Goal: Task Accomplishment & Management: Manage account settings

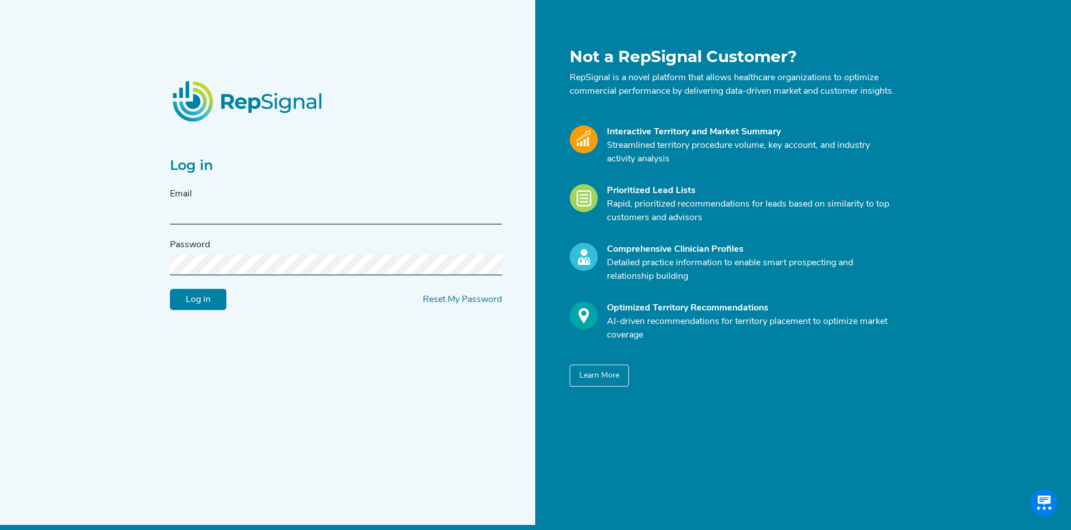
click at [252, 214] on input "text" at bounding box center [336, 214] width 332 height 21
type input "[PERSON_NAME][EMAIL_ADDRESS][PERSON_NAME][DOMAIN_NAME]"
click at [170, 289] on input "Log in" at bounding box center [198, 299] width 56 height 21
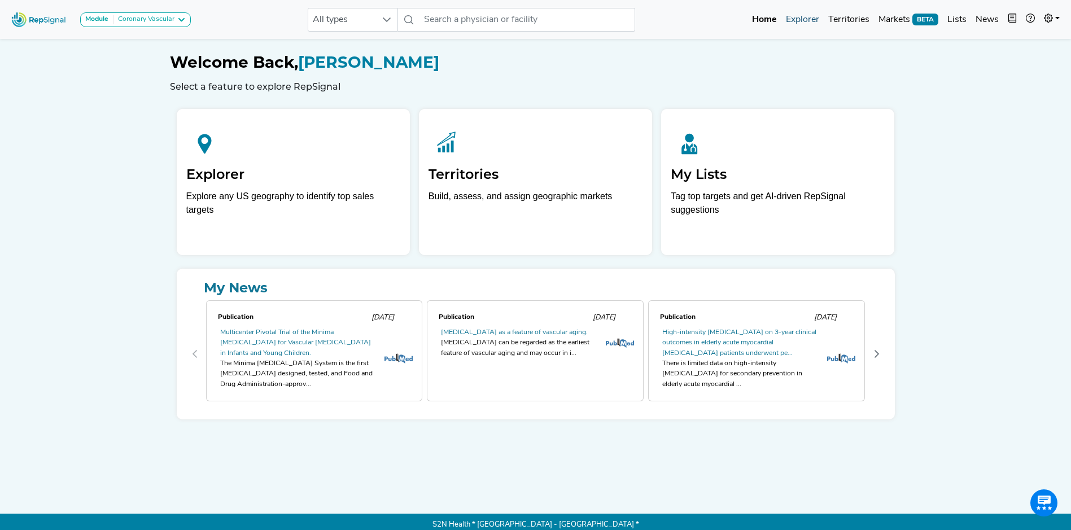
click at [805, 14] on link "Explorer" at bounding box center [802, 19] width 42 height 23
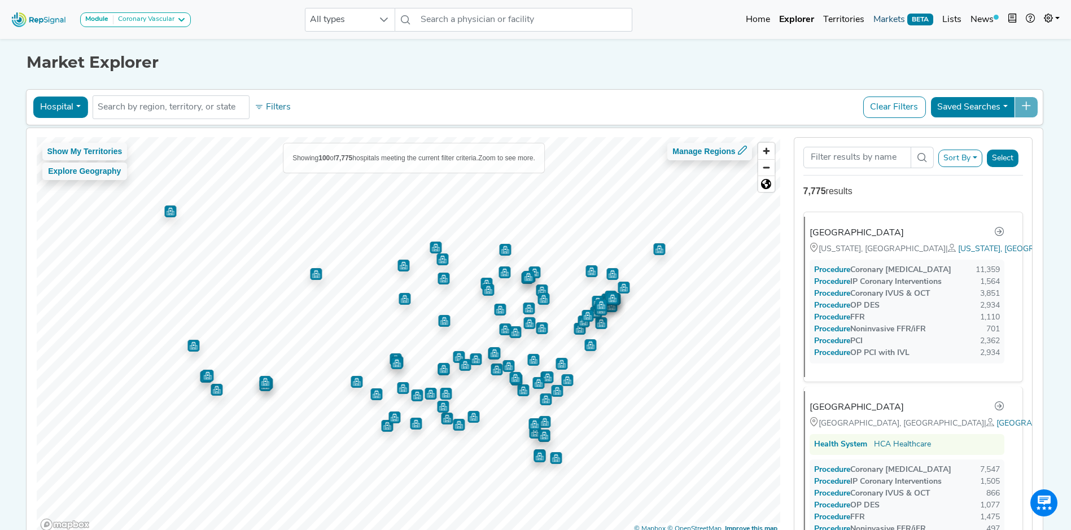
click at [892, 19] on link "Markets BETA" at bounding box center [903, 19] width 69 height 23
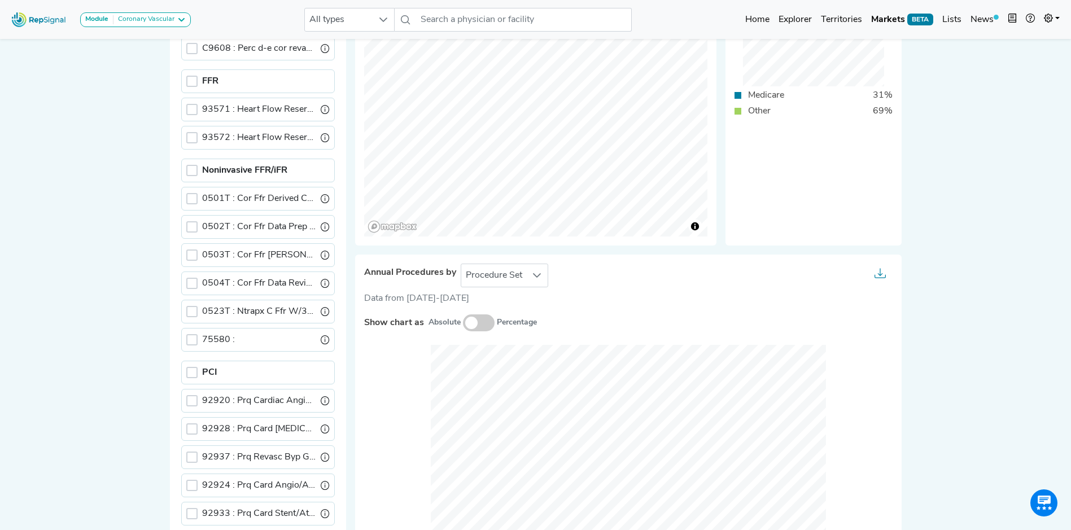
scroll to position [615, 0]
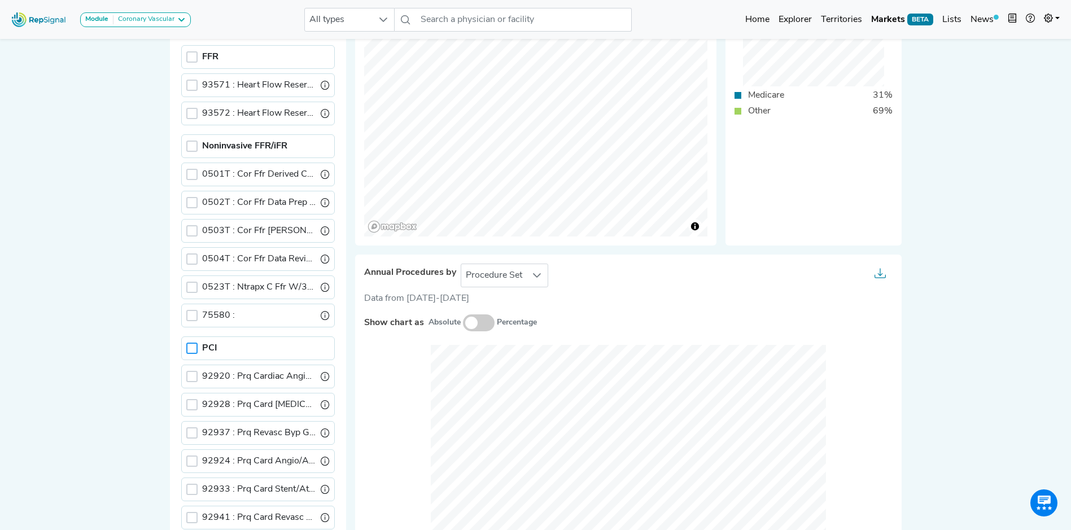
click at [191, 347] on div at bounding box center [191, 348] width 11 height 11
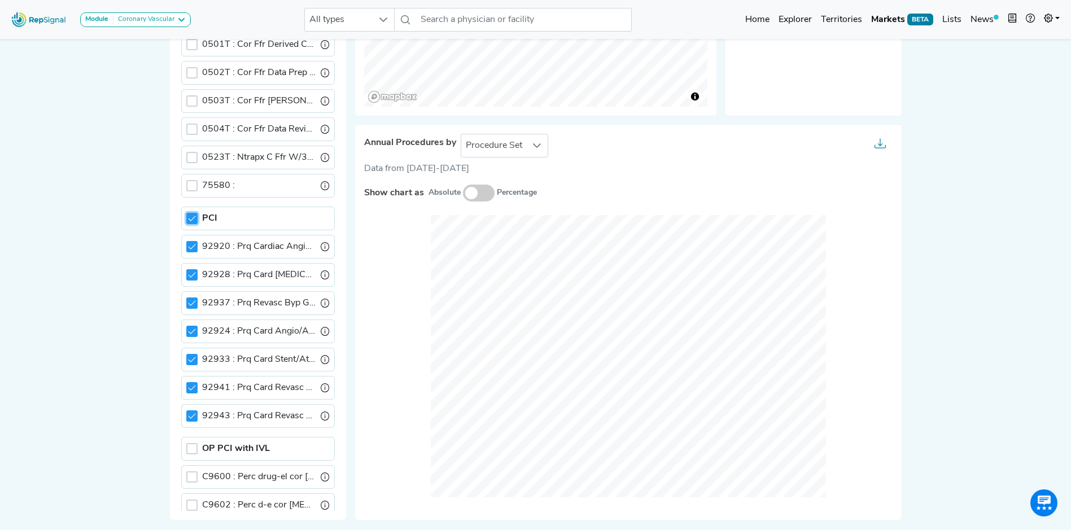
scroll to position [483, 0]
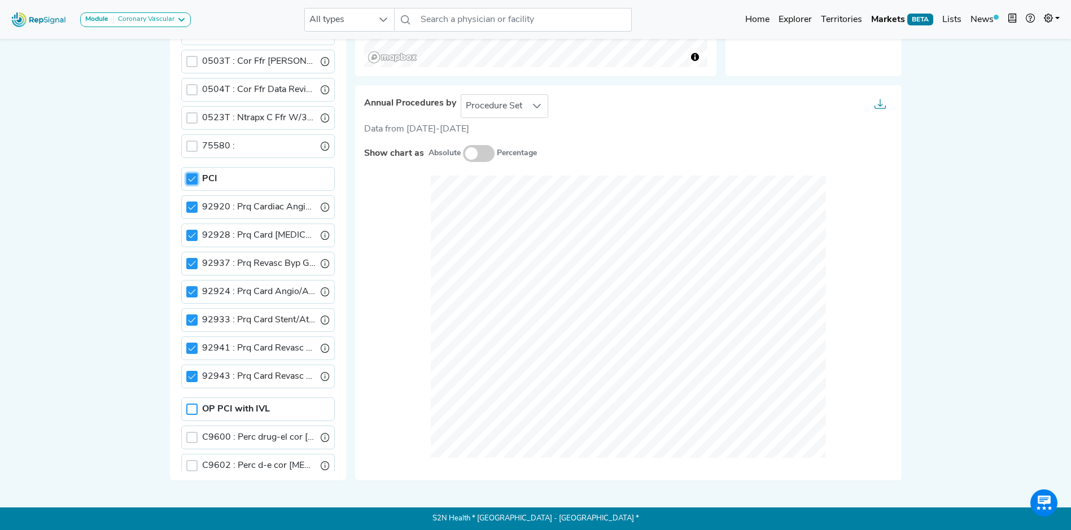
click at [194, 409] on div at bounding box center [191, 409] width 11 height 11
click at [191, 180] on icon at bounding box center [192, 179] width 8 height 8
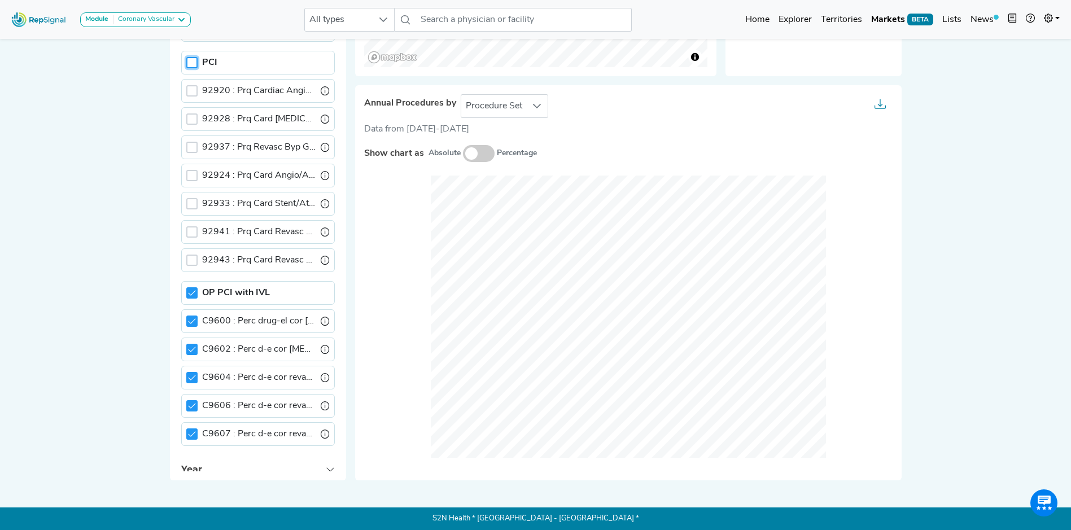
scroll to position [694, 0]
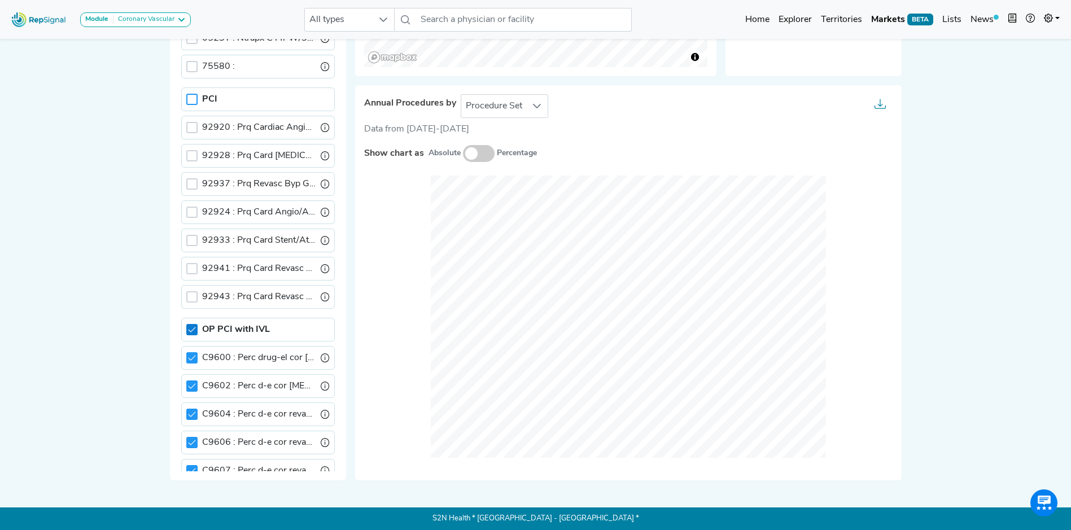
click at [196, 331] on div at bounding box center [191, 329] width 11 height 11
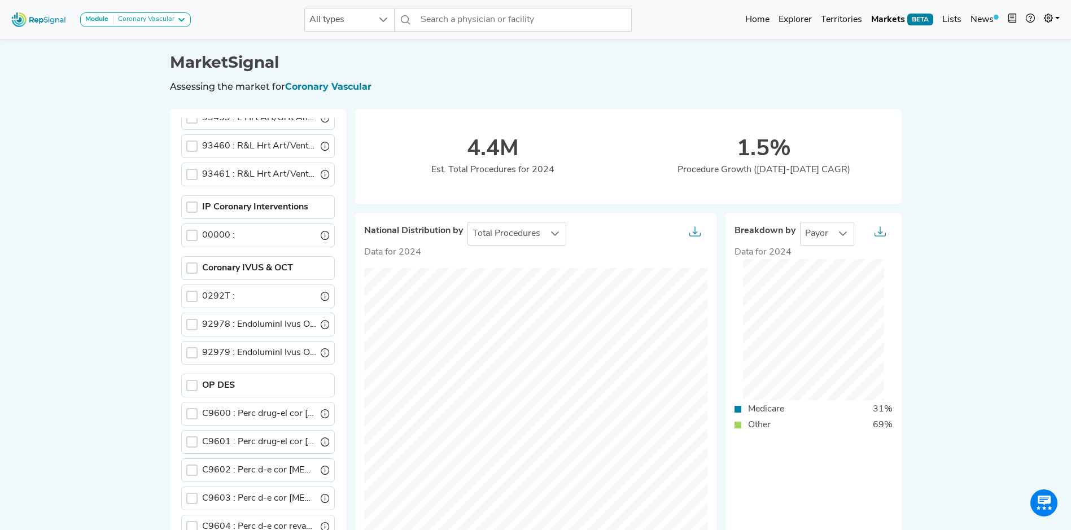
scroll to position [339, 0]
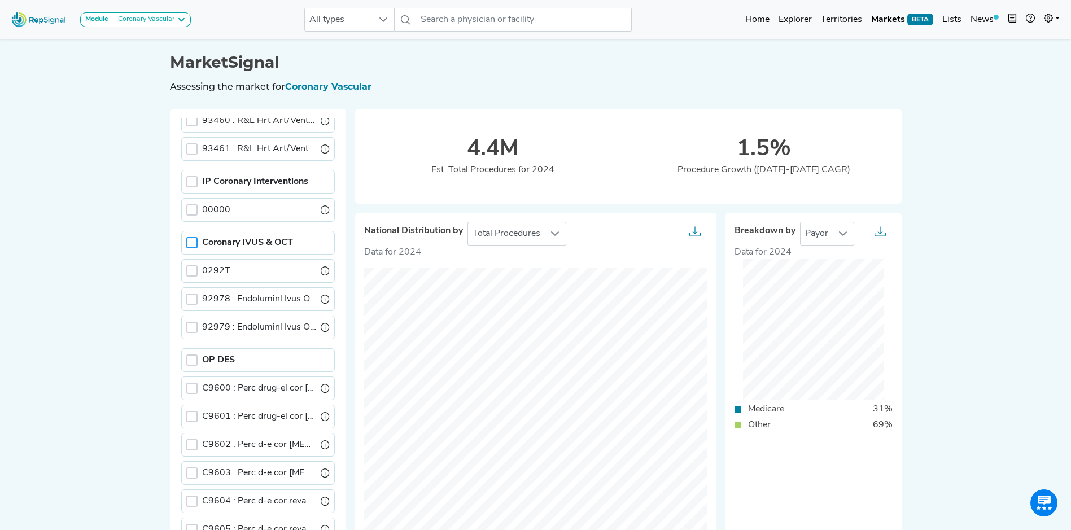
click at [190, 241] on div at bounding box center [191, 242] width 11 height 11
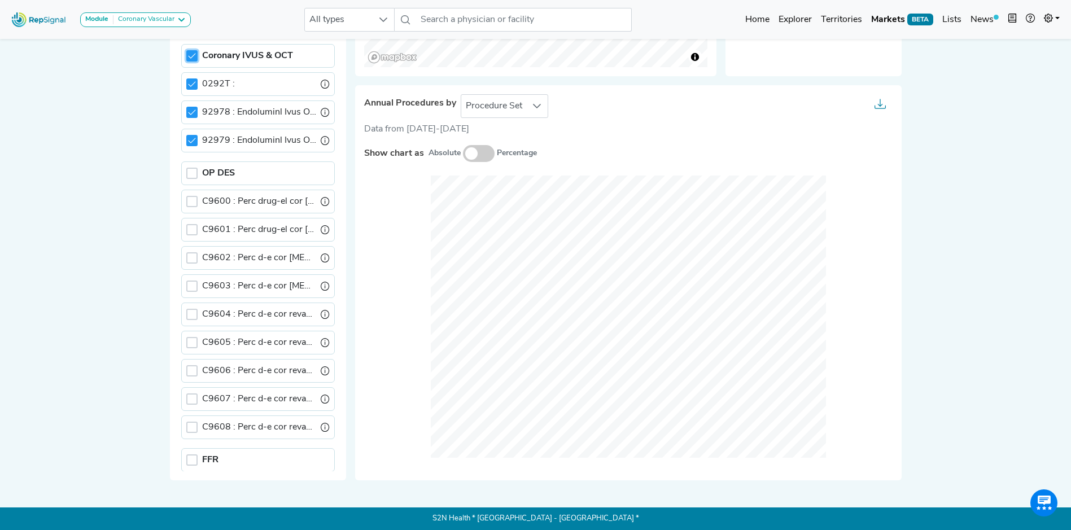
scroll to position [39, 0]
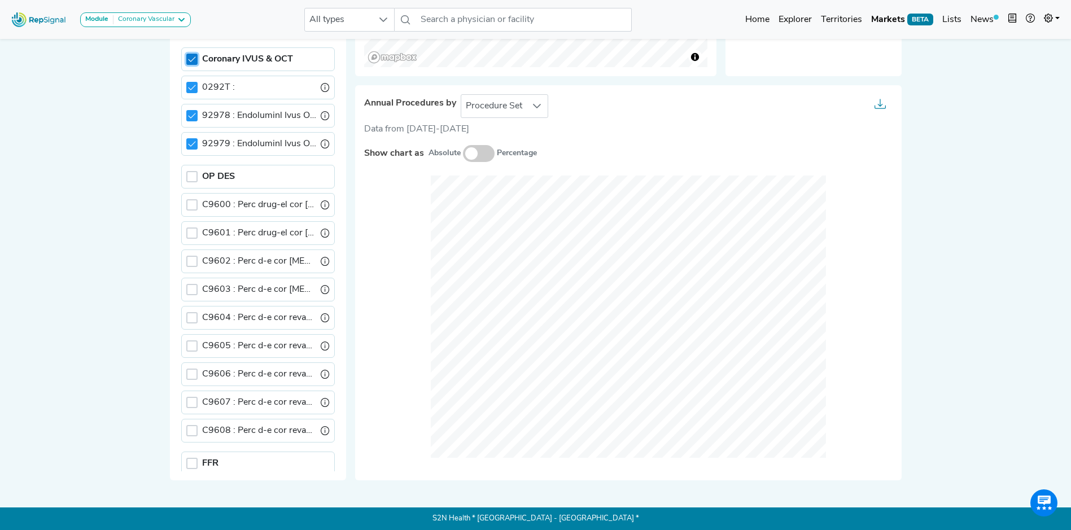
click at [192, 56] on icon at bounding box center [192, 59] width 8 height 8
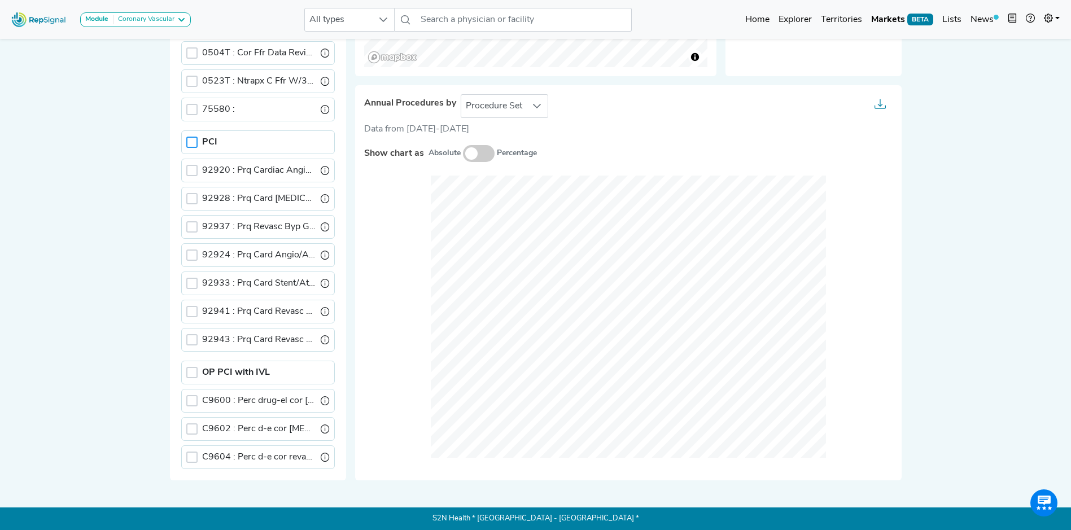
scroll to position [660, 0]
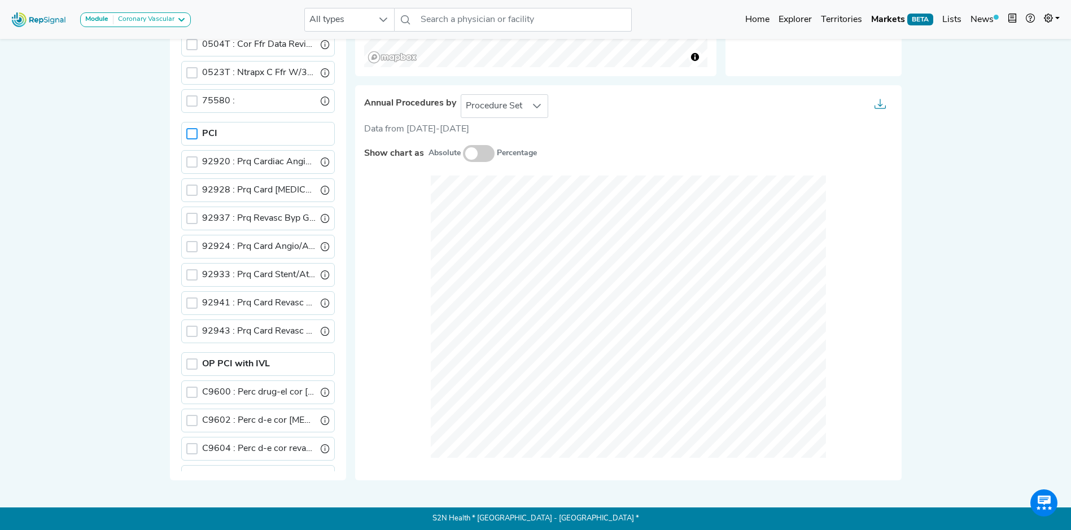
click at [187, 131] on div at bounding box center [191, 133] width 11 height 11
click at [191, 363] on div at bounding box center [191, 363] width 11 height 11
click at [194, 129] on div at bounding box center [191, 133] width 11 height 11
click at [190, 361] on icon at bounding box center [192, 364] width 8 height 8
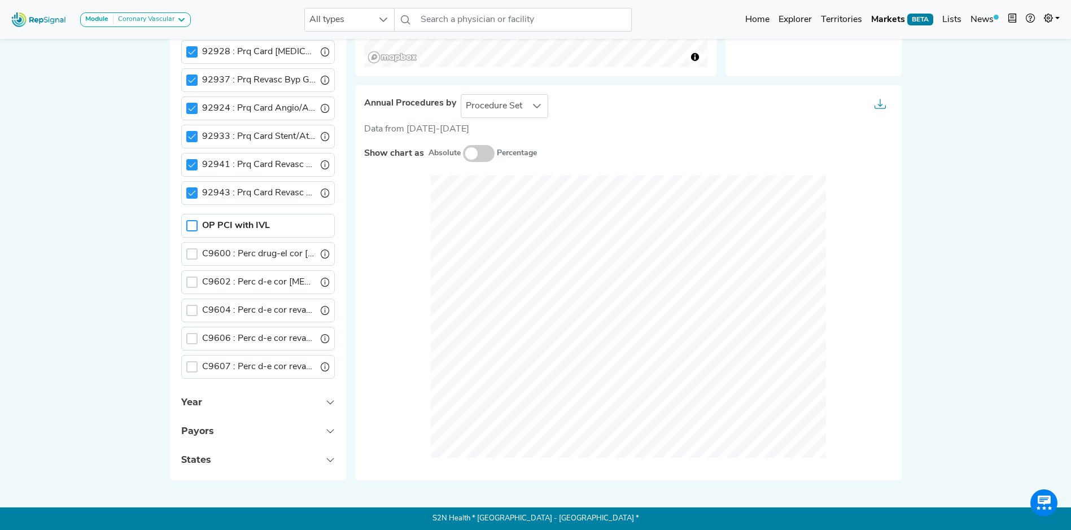
scroll to position [801, 0]
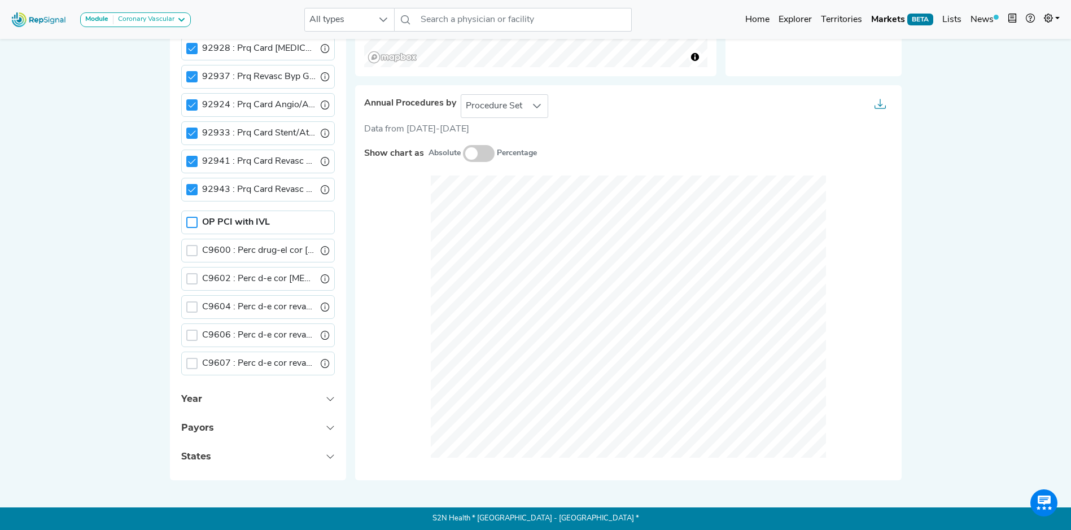
click at [194, 223] on div at bounding box center [191, 222] width 11 height 11
click at [198, 218] on div "OP PCI with IVL" at bounding box center [258, 223] width 154 height 24
click at [194, 218] on icon at bounding box center [192, 222] width 8 height 8
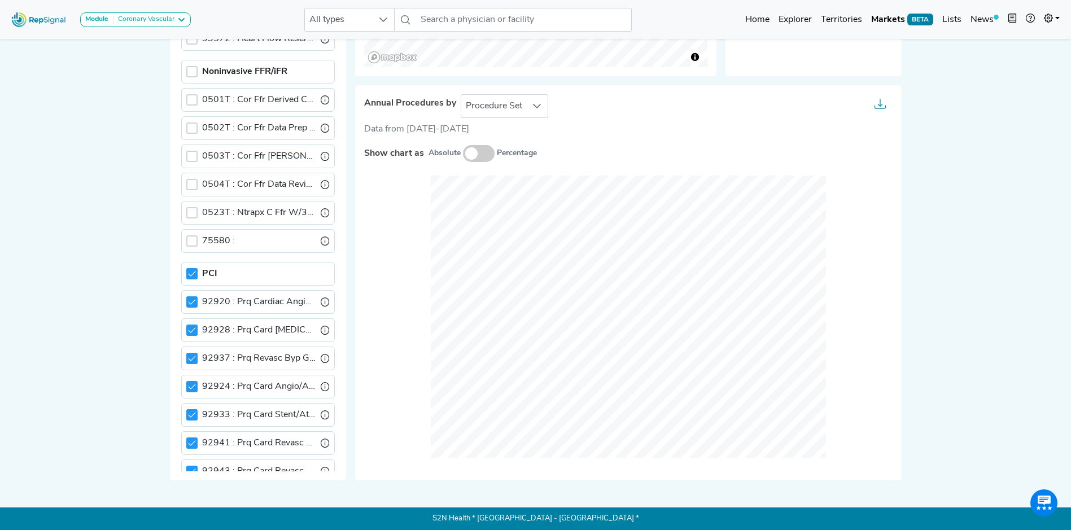
scroll to position [519, 0]
click at [190, 278] on div at bounding box center [191, 274] width 11 height 11
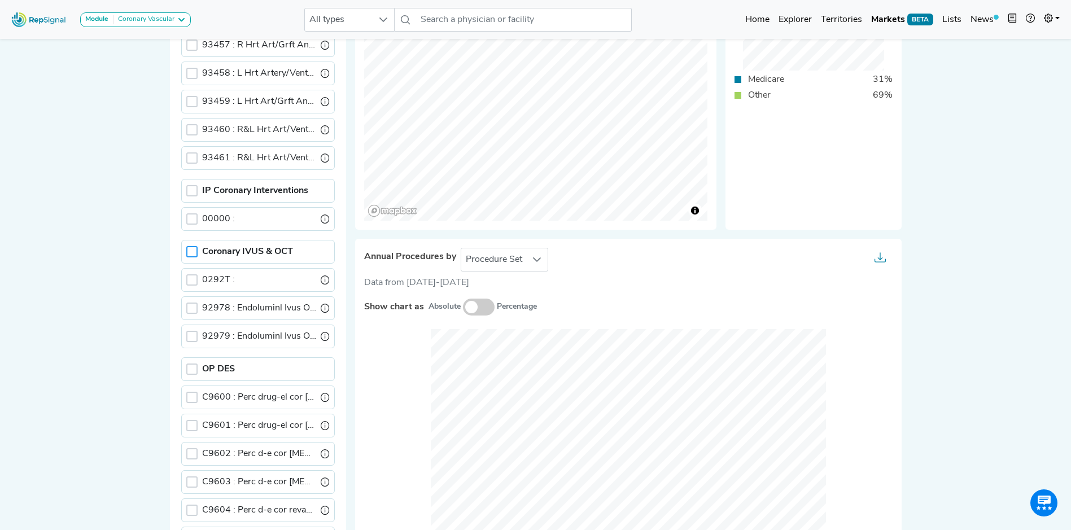
scroll to position [314, 0]
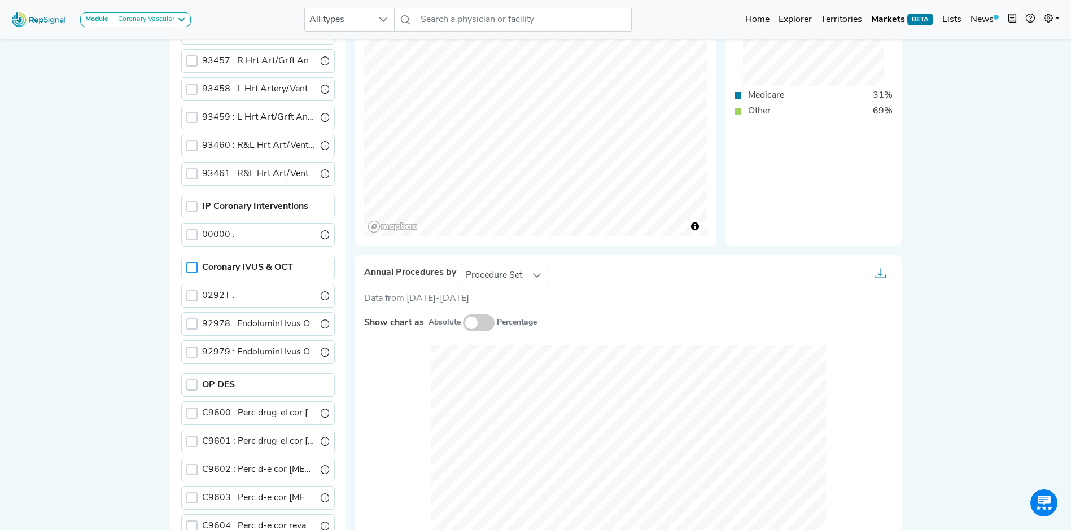
click at [194, 266] on div at bounding box center [191, 267] width 11 height 11
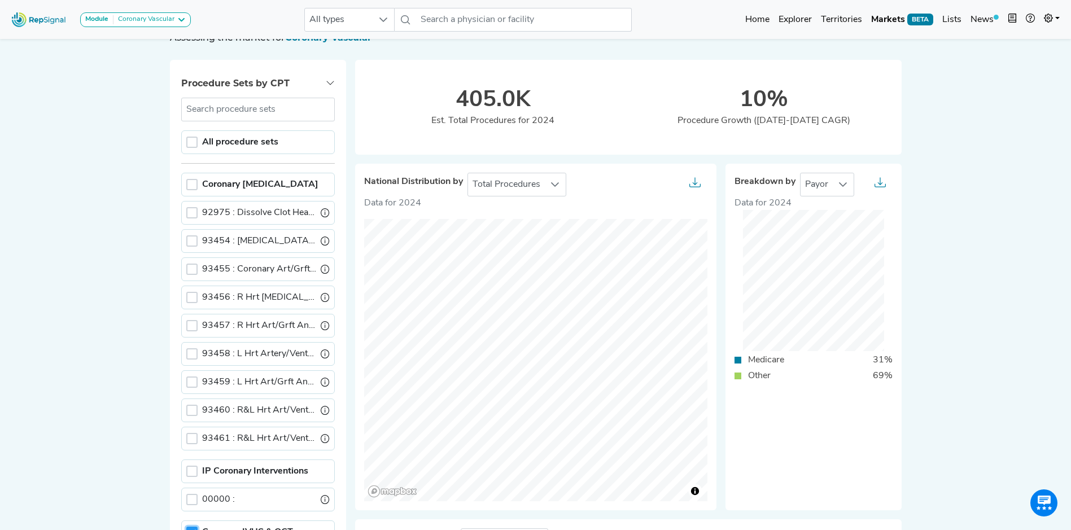
scroll to position [0, 0]
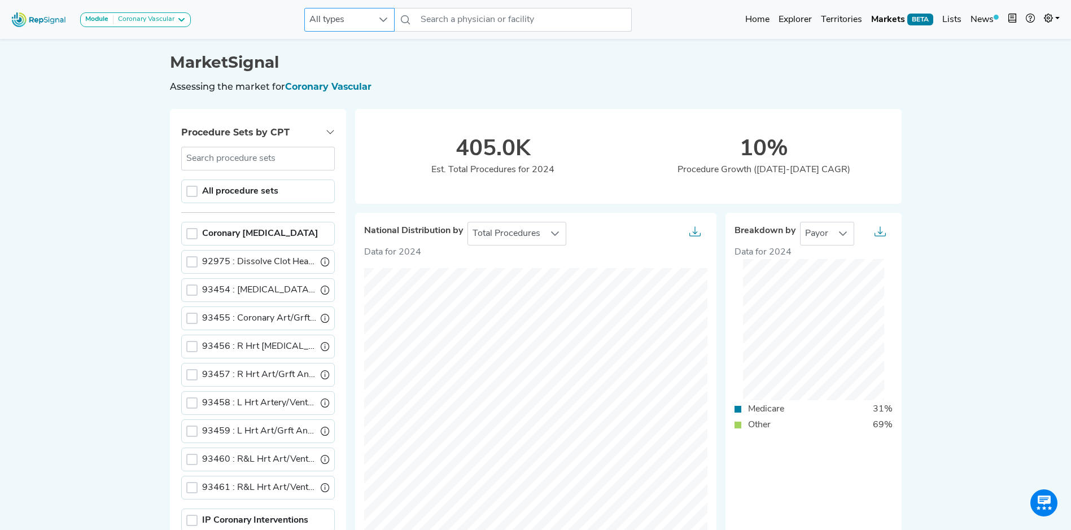
click at [386, 17] on icon at bounding box center [383, 19] width 9 height 9
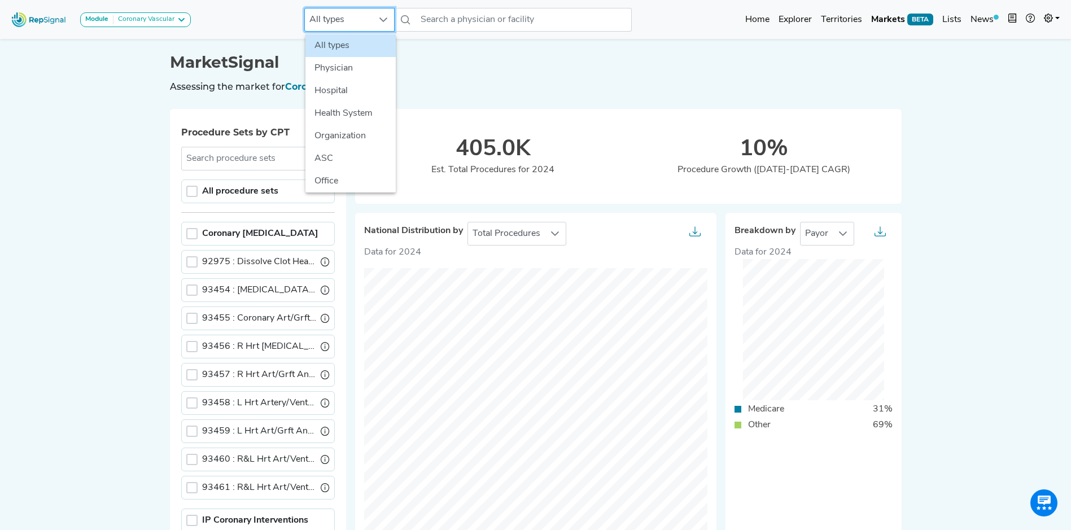
scroll to position [0, 8]
click at [386, 17] on icon at bounding box center [383, 19] width 9 height 9
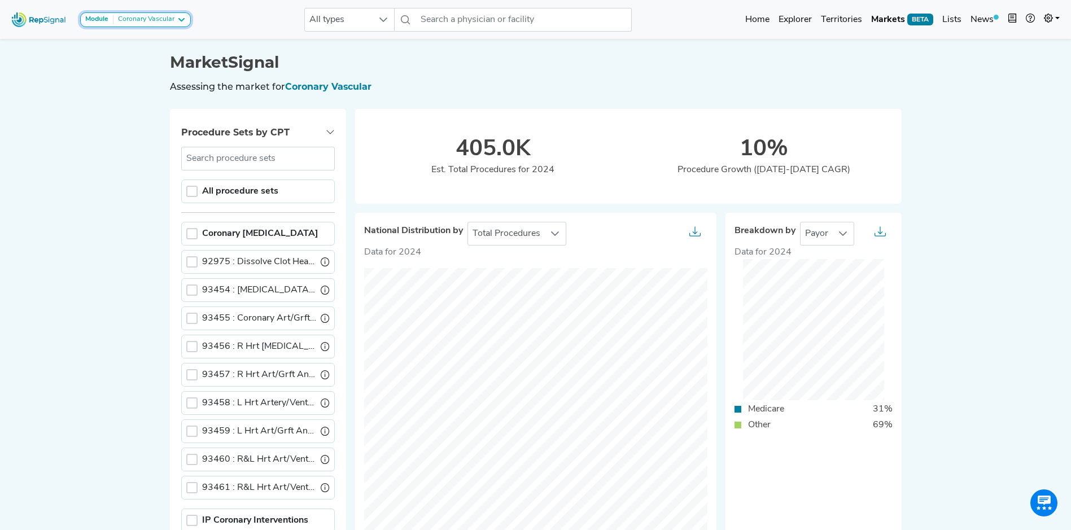
click at [181, 18] on icon at bounding box center [181, 19] width 9 height 9
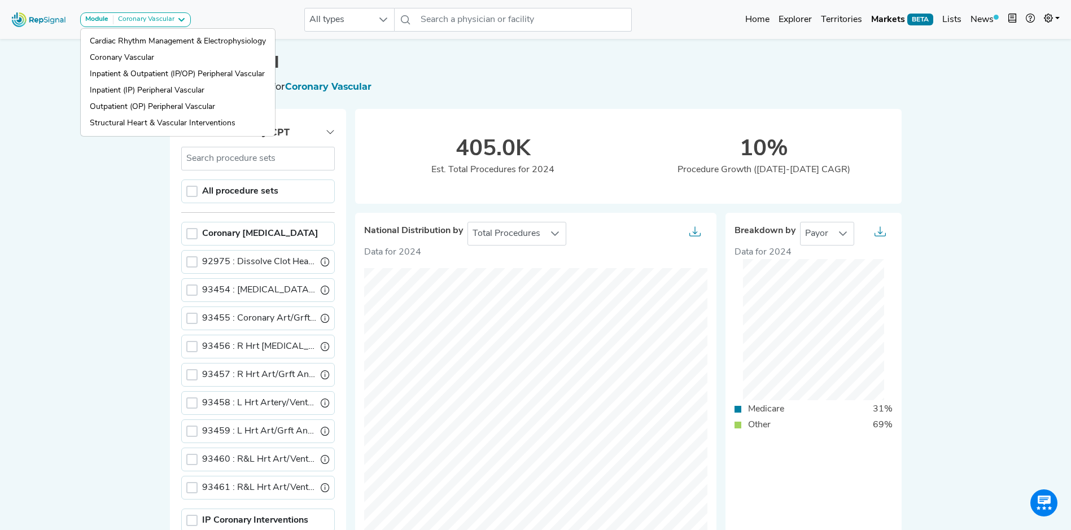
click at [435, 57] on h1 "MarketSignal" at bounding box center [535, 62] width 731 height 19
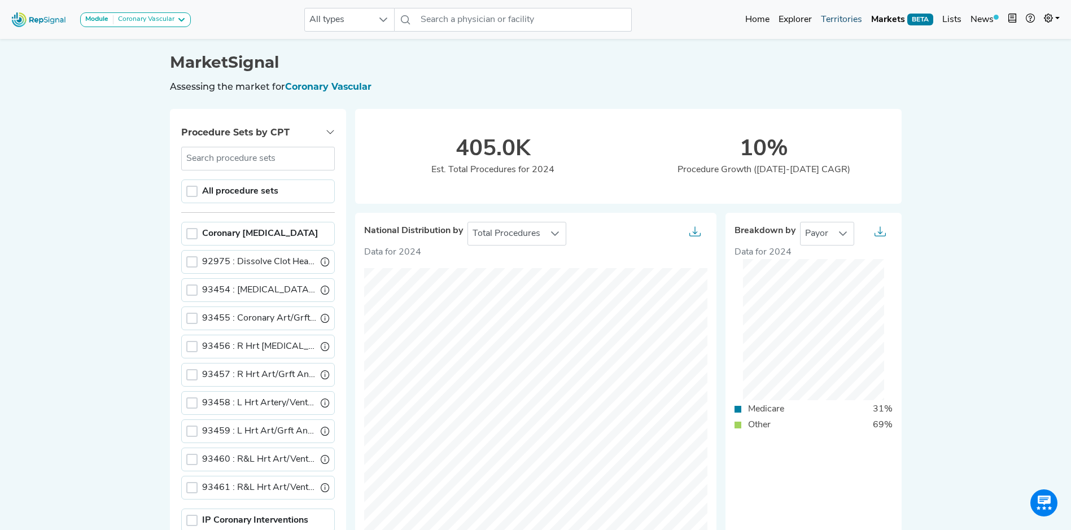
click at [833, 19] on link "Territories" at bounding box center [841, 19] width 50 height 23
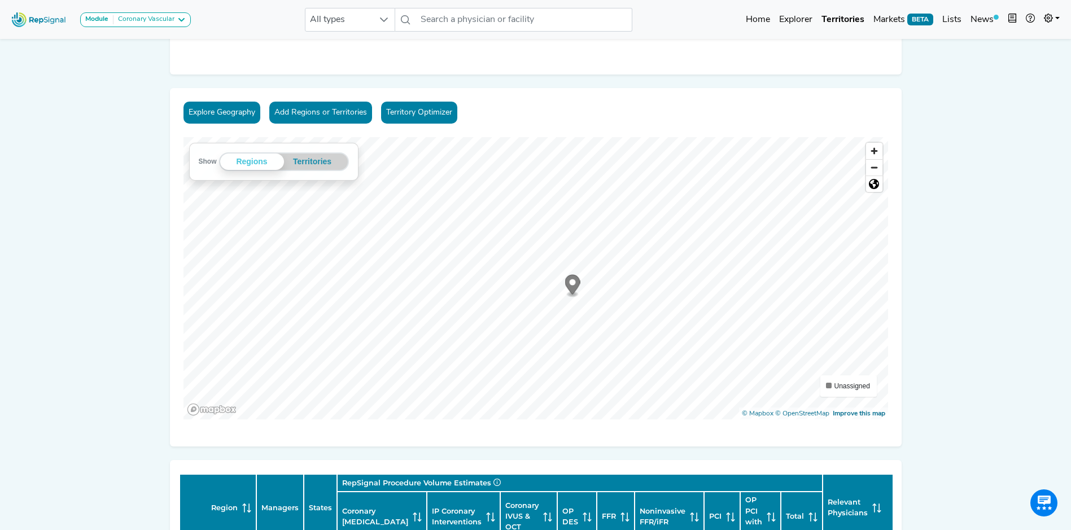
scroll to position [0, 8]
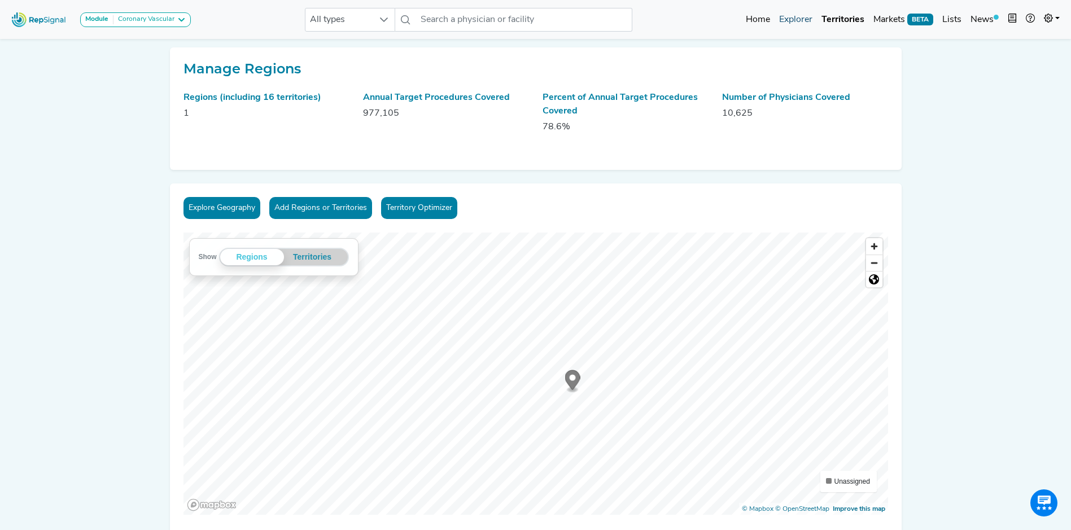
click at [789, 18] on link "Explorer" at bounding box center [795, 19] width 42 height 23
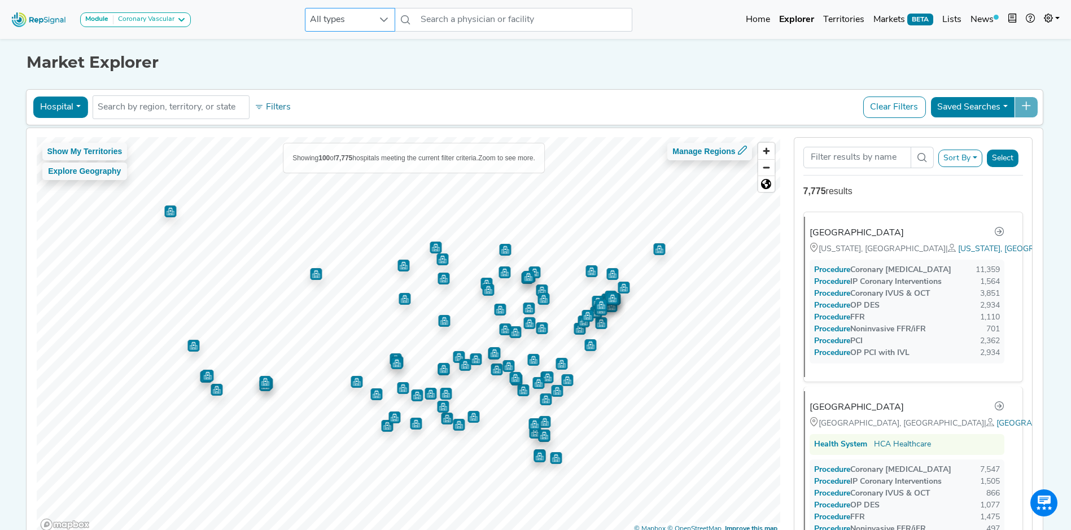
click at [380, 22] on icon at bounding box center [383, 19] width 9 height 9
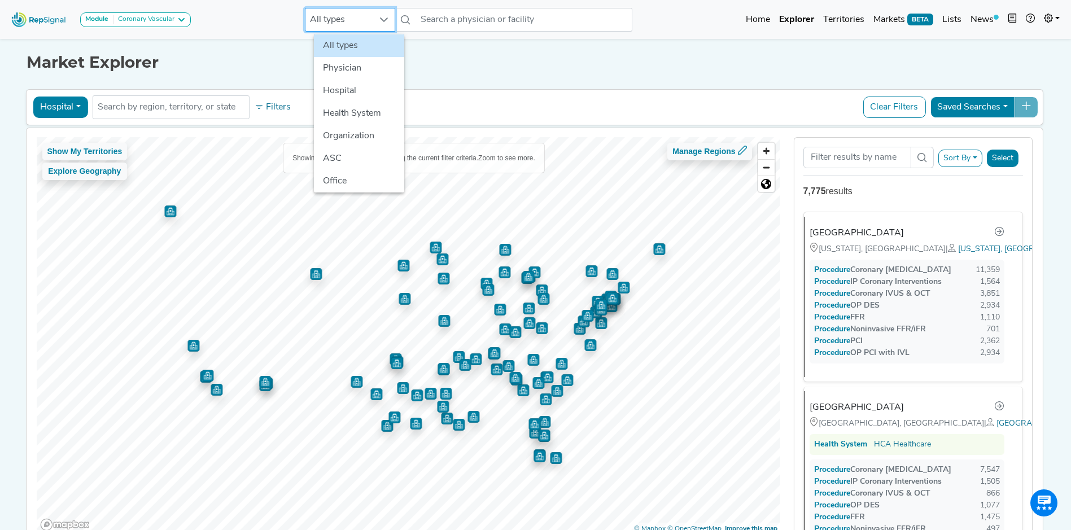
click at [380, 22] on icon at bounding box center [383, 19] width 9 height 9
click at [255, 108] on icon at bounding box center [259, 107] width 9 height 9
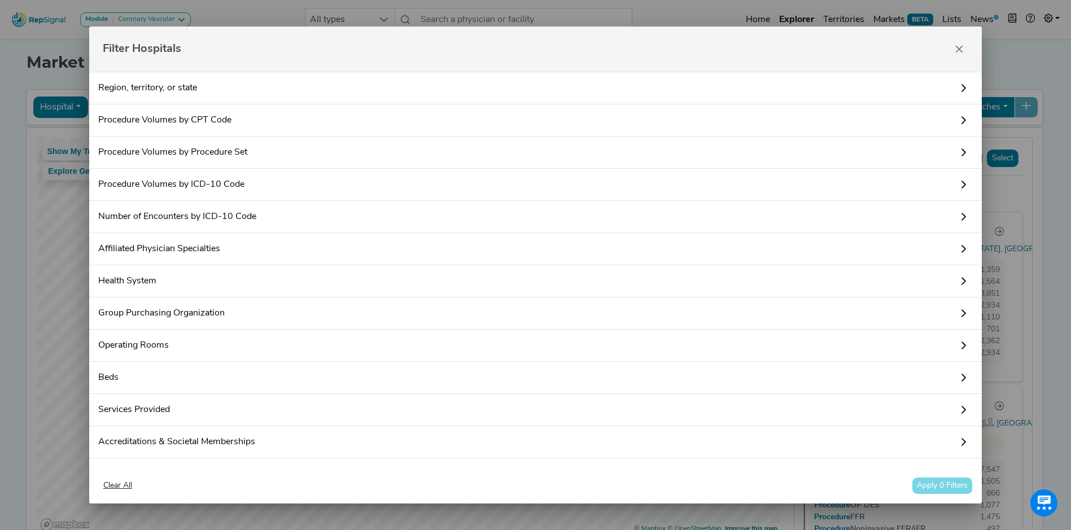
click at [199, 152] on link "Procedure Volumes by Procedure Set" at bounding box center [535, 153] width 892 height 32
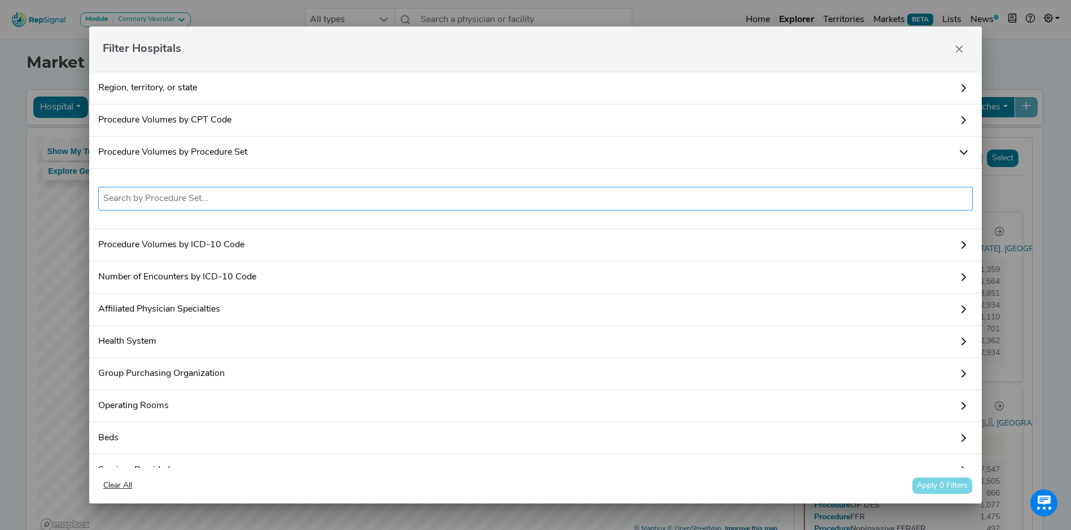
click at [435, 196] on input "text" at bounding box center [535, 199] width 864 height 14
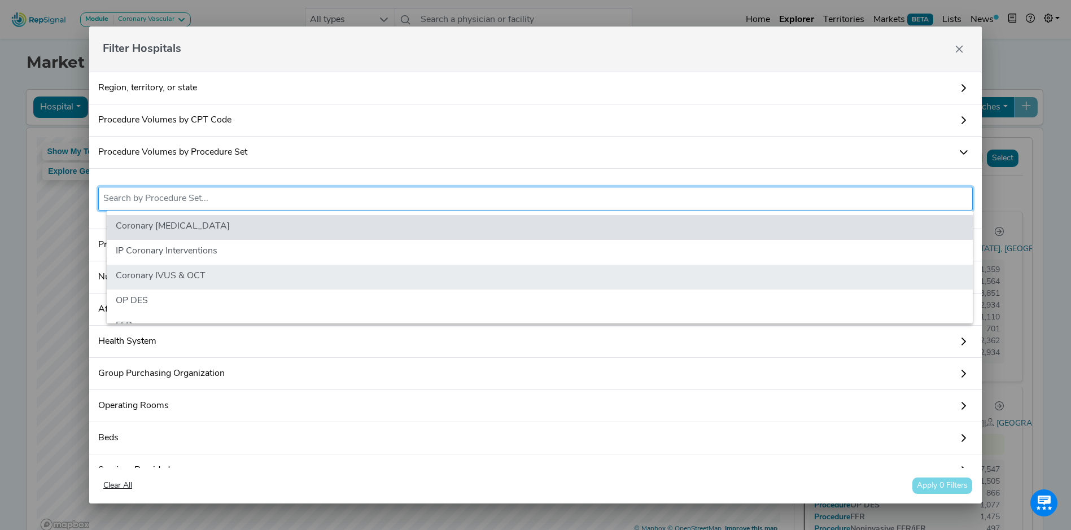
click at [191, 270] on li "Coronary IVUS & OCT" at bounding box center [540, 277] width 866 height 25
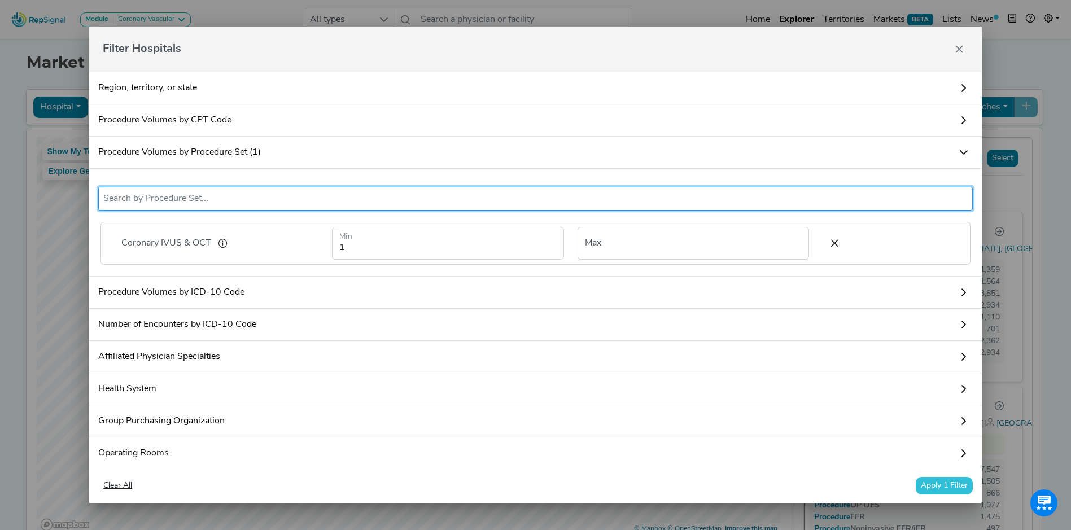
click at [935, 484] on button "Apply 1 Filter" at bounding box center [944, 485] width 57 height 17
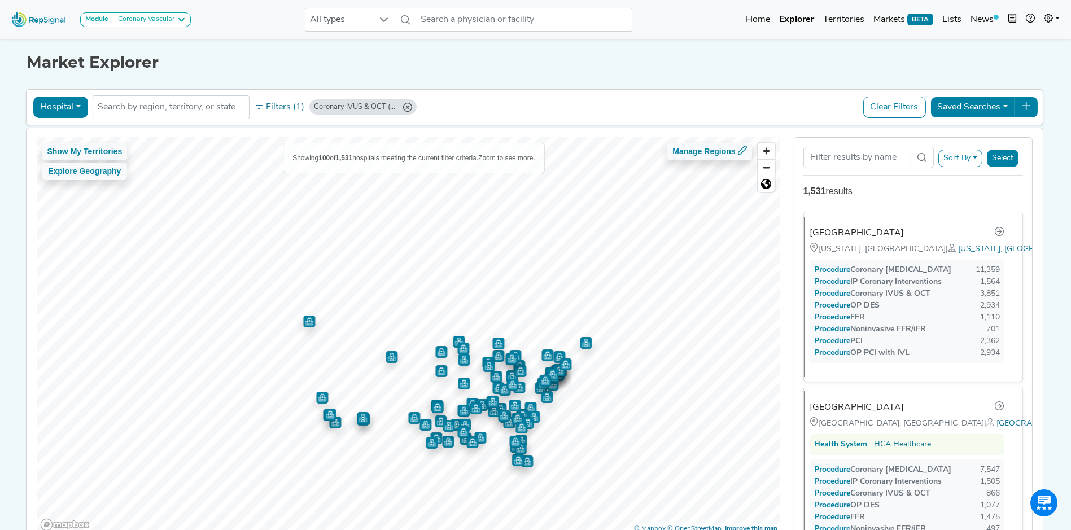
click at [63, 109] on button "Hospital" at bounding box center [60, 107] width 55 height 21
click at [540, 116] on div "Hospital Physician Hospital ASC Office Health System No results found Filters (…" at bounding box center [533, 107] width 1007 height 26
click at [1001, 164] on button "Select" at bounding box center [1003, 158] width 32 height 17
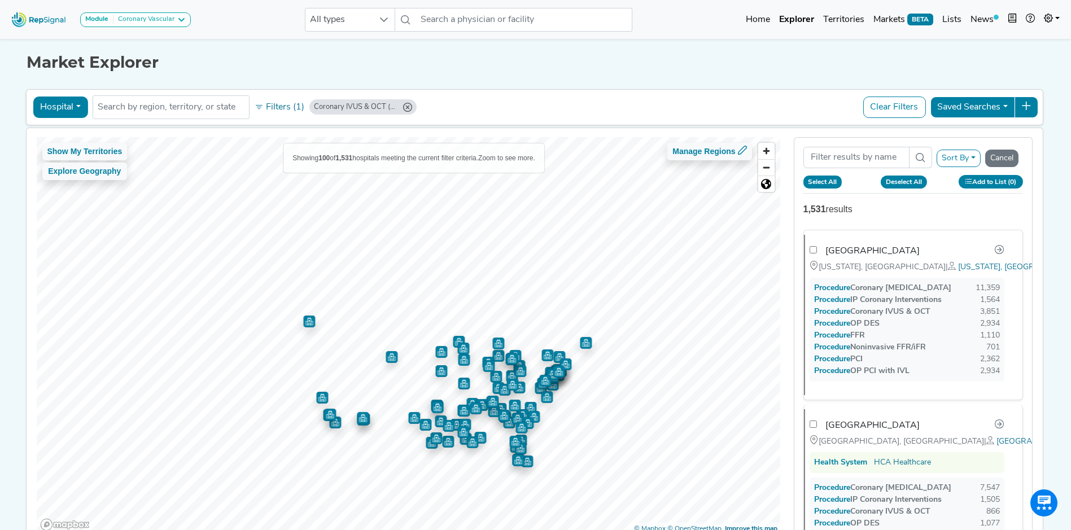
click at [817, 181] on button "Select All" at bounding box center [822, 182] width 39 height 12
checkbox input "true"
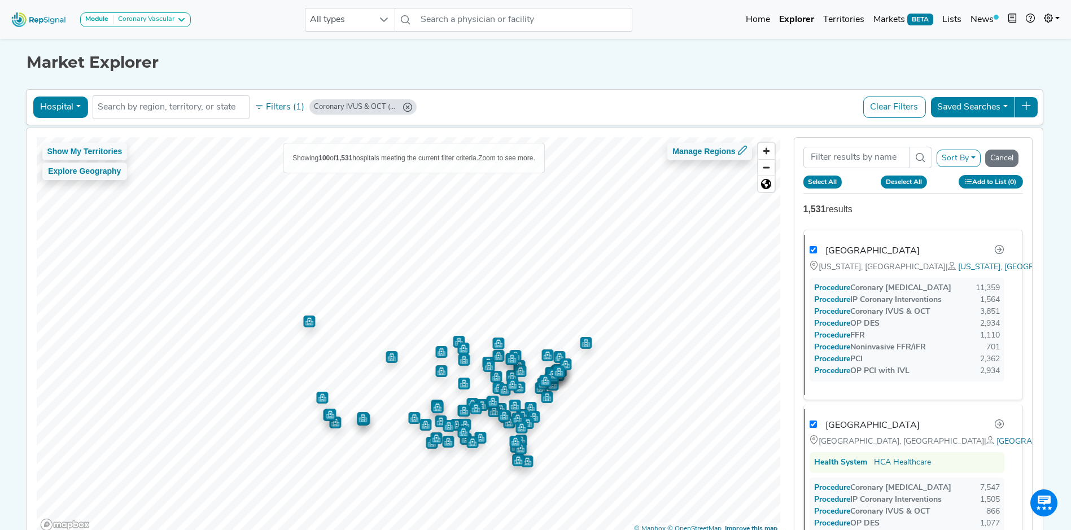
checkbox input "true"
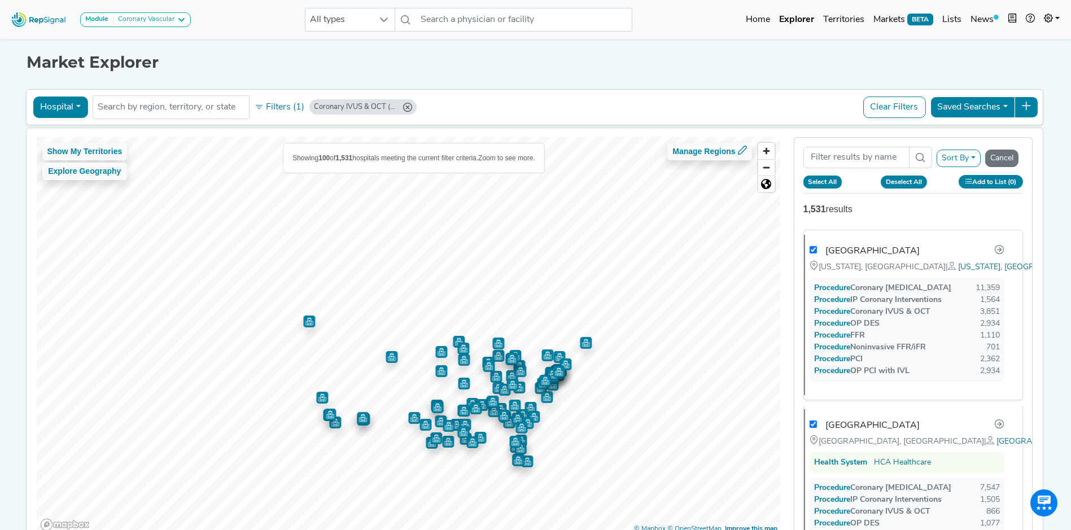
checkbox input "true"
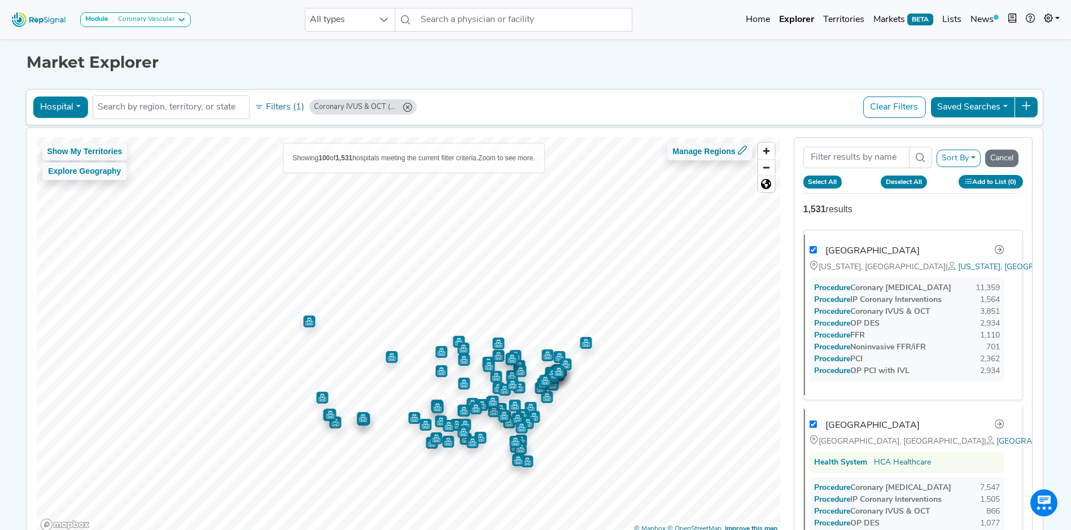
checkbox input "true"
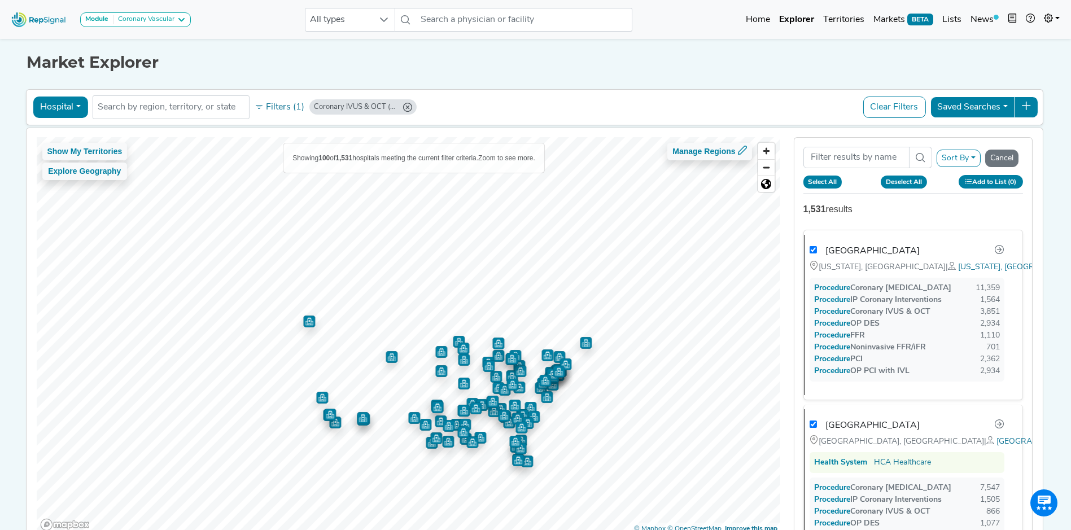
checkbox input "true"
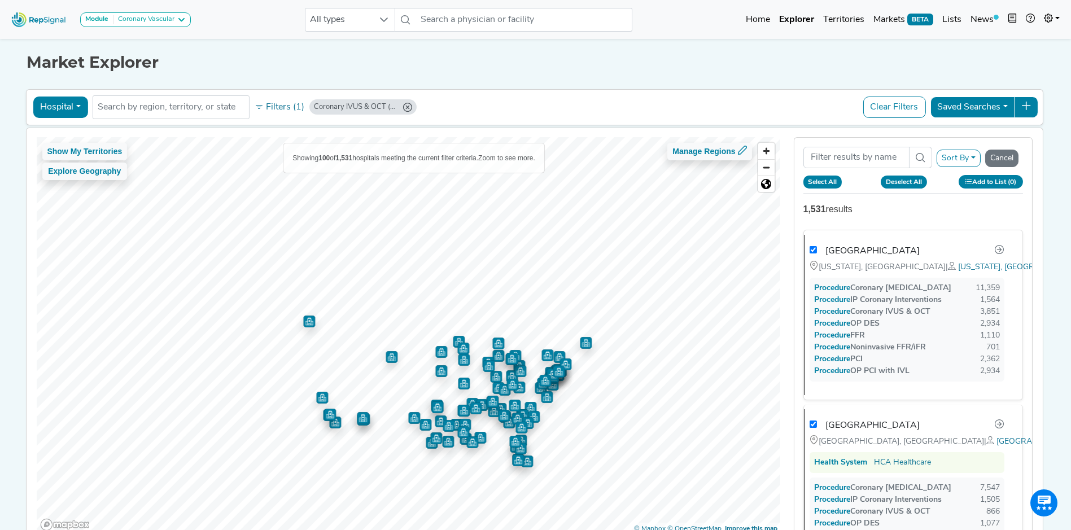
checkbox input "true"
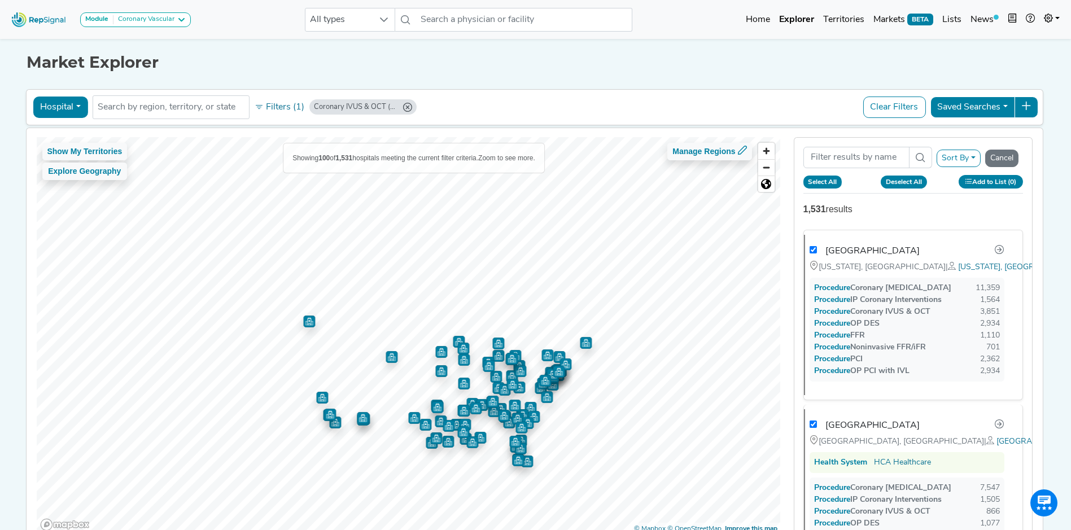
checkbox input "true"
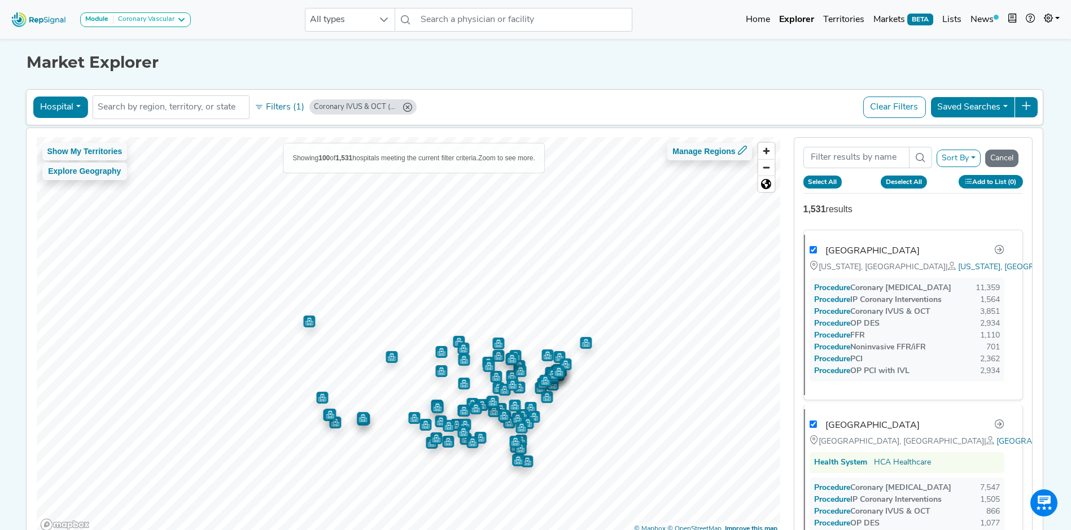
checkbox input "true"
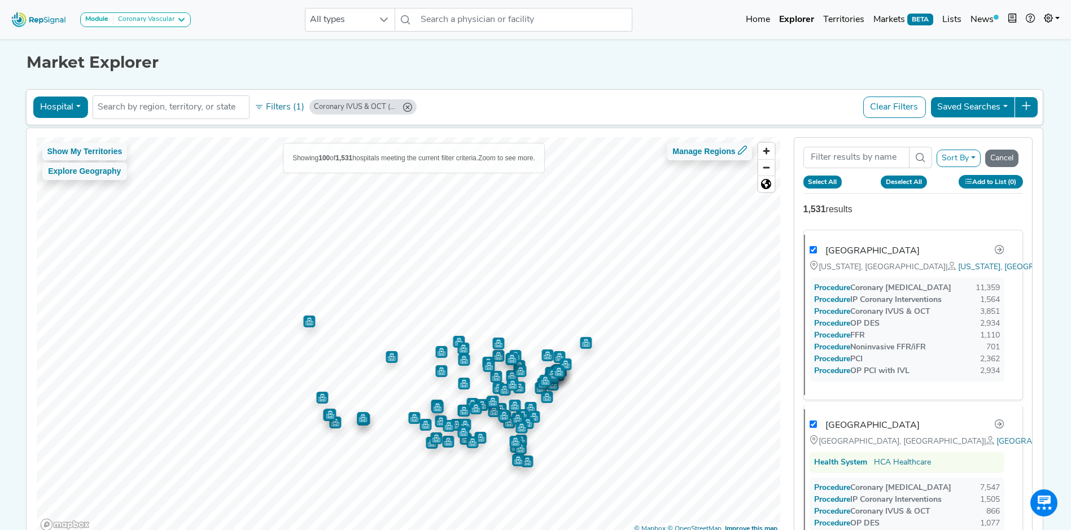
checkbox input "true"
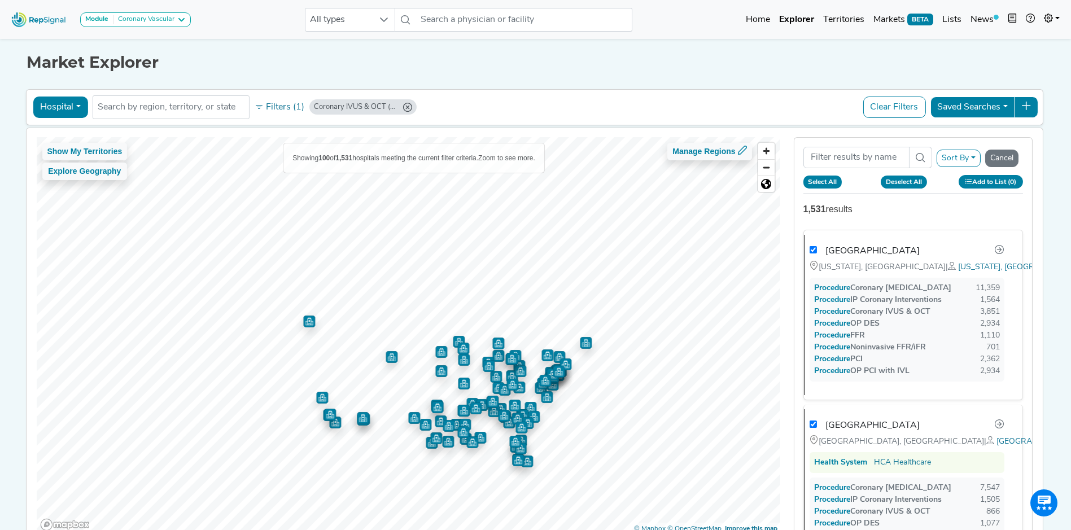
checkbox input "true"
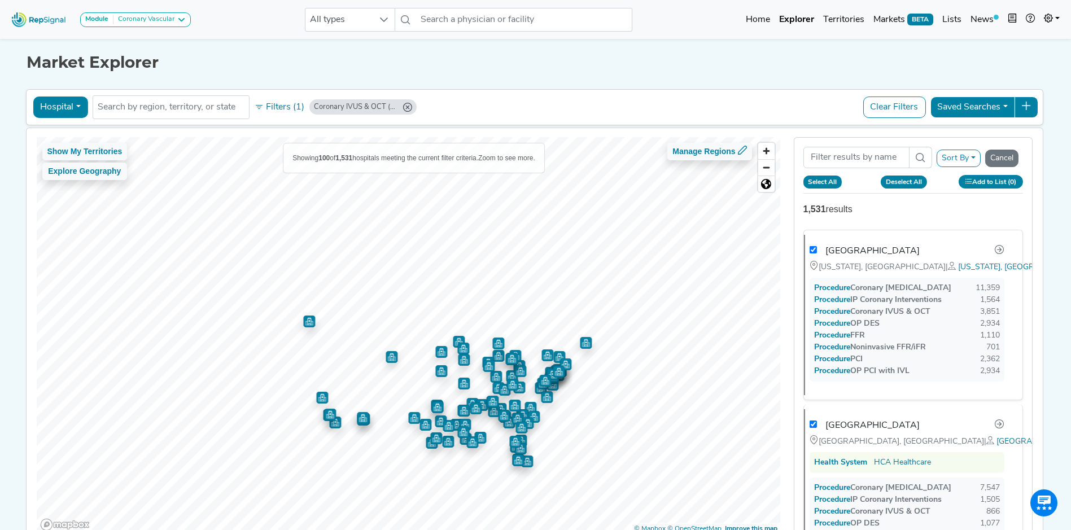
checkbox input "true"
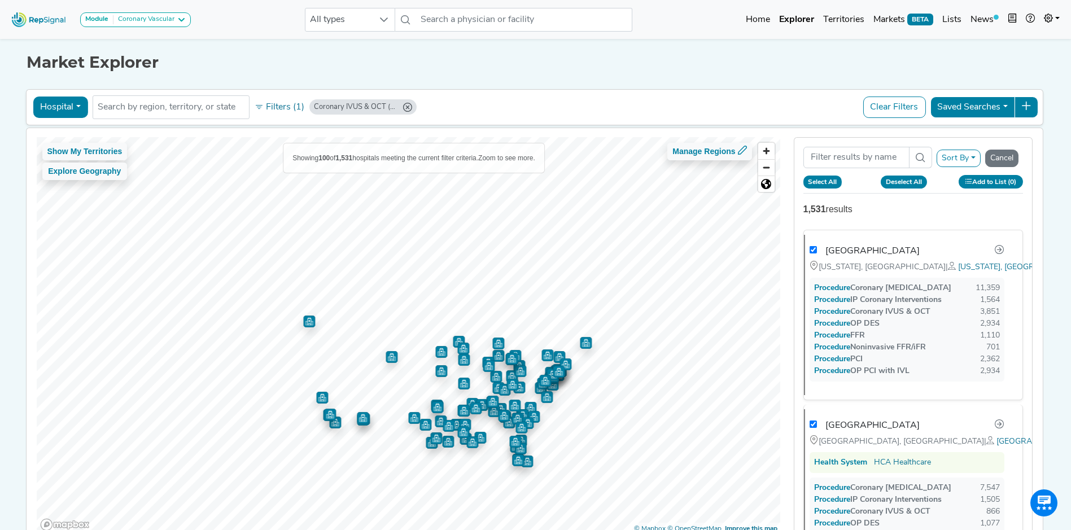
checkbox input "true"
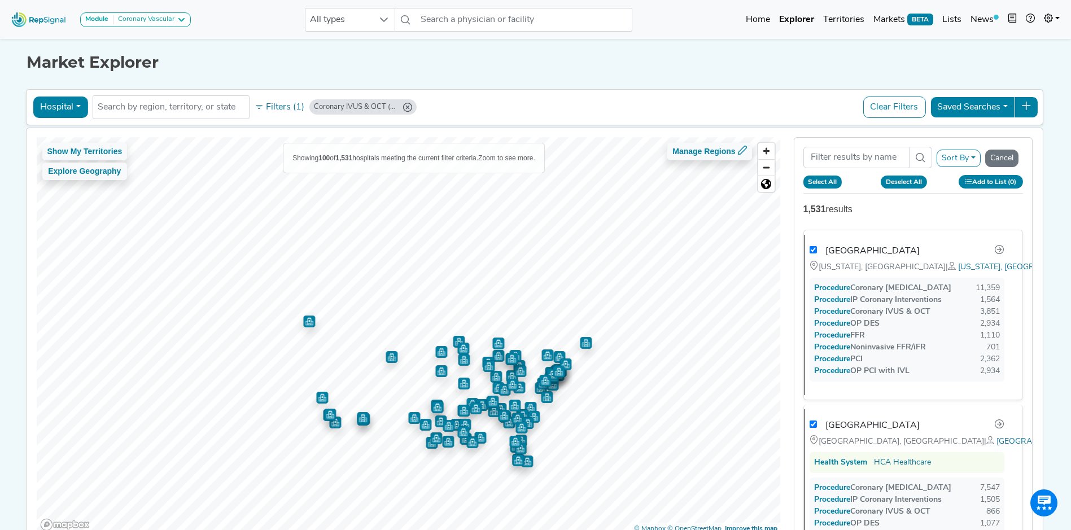
checkbox input "true"
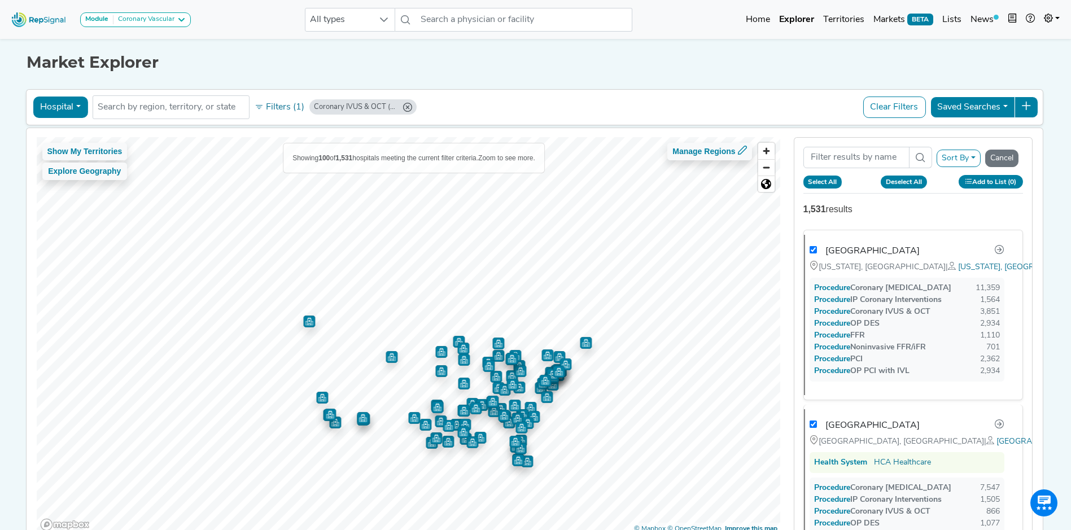
checkbox input "true"
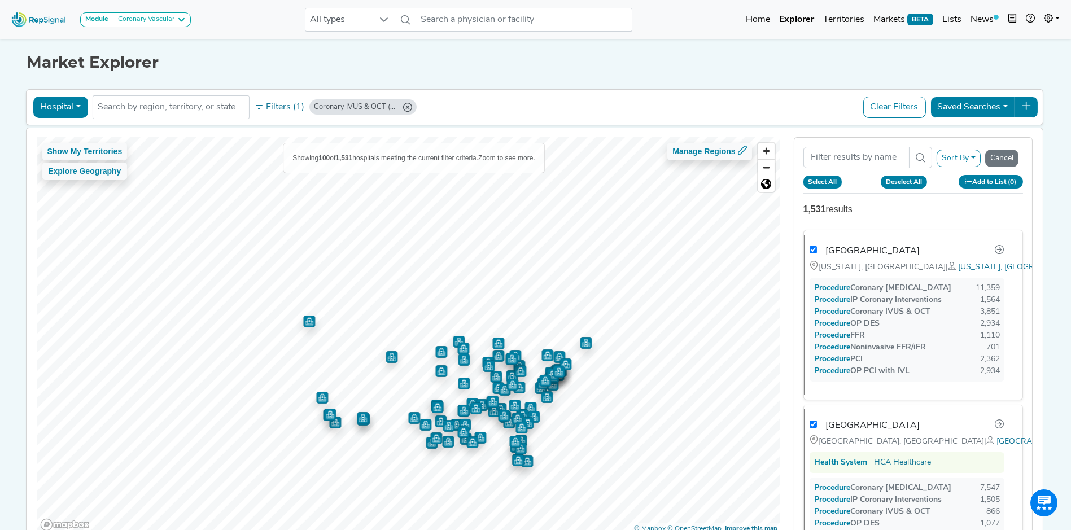
checkbox input "true"
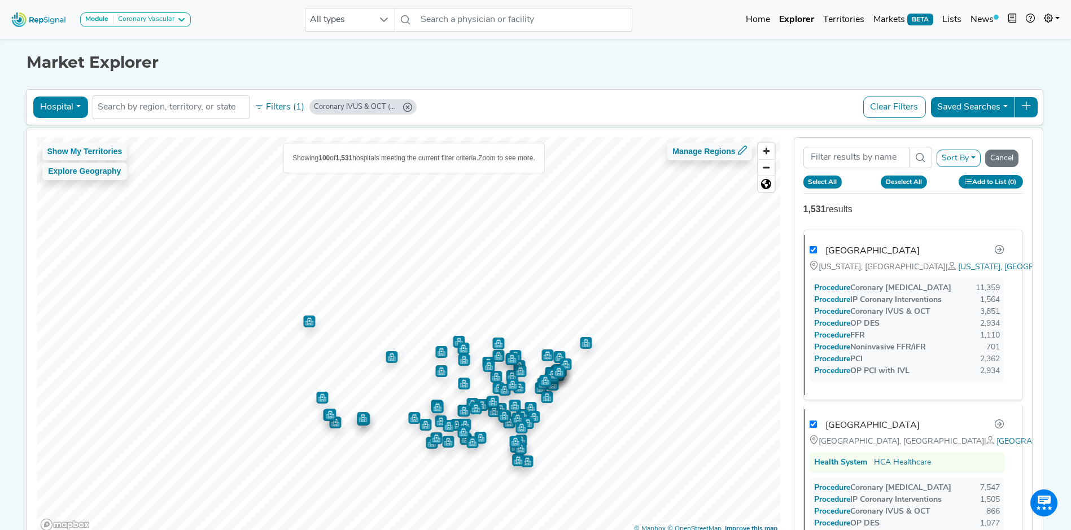
checkbox input "true"
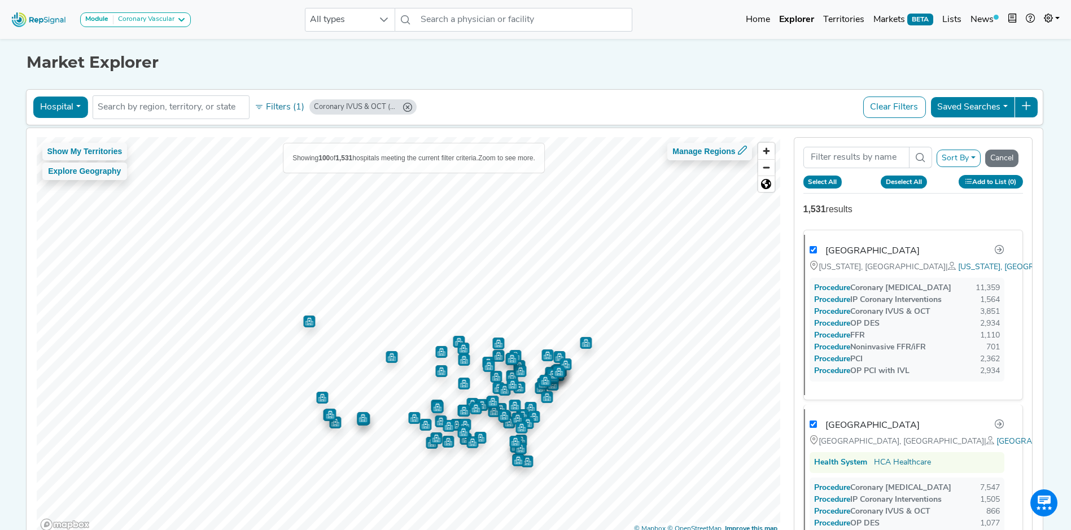
checkbox input "true"
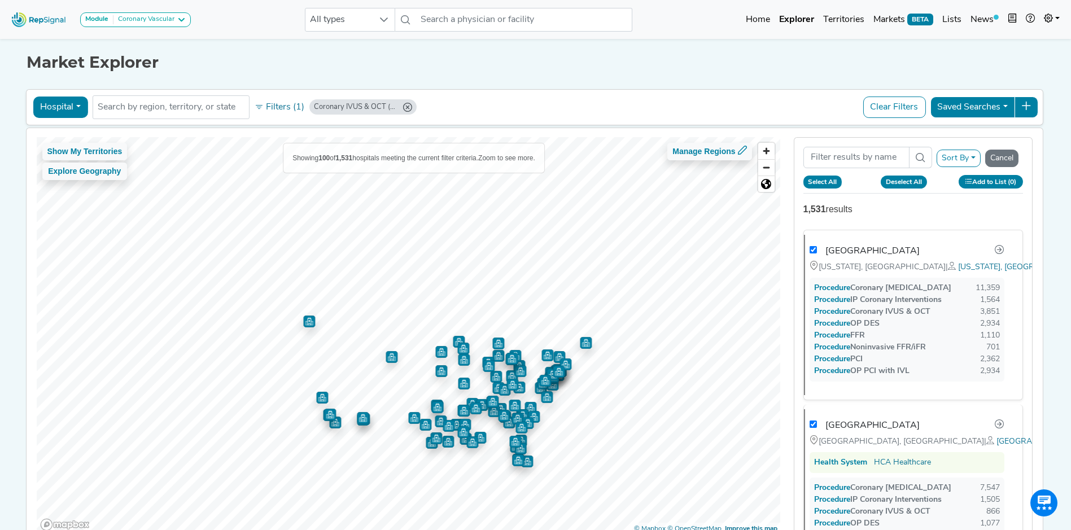
checkbox input "true"
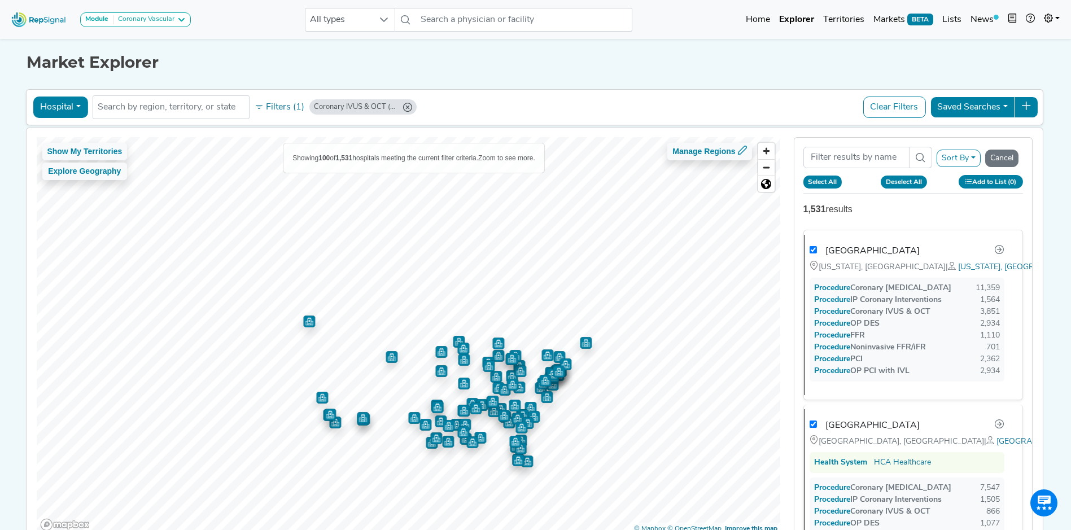
checkbox input "true"
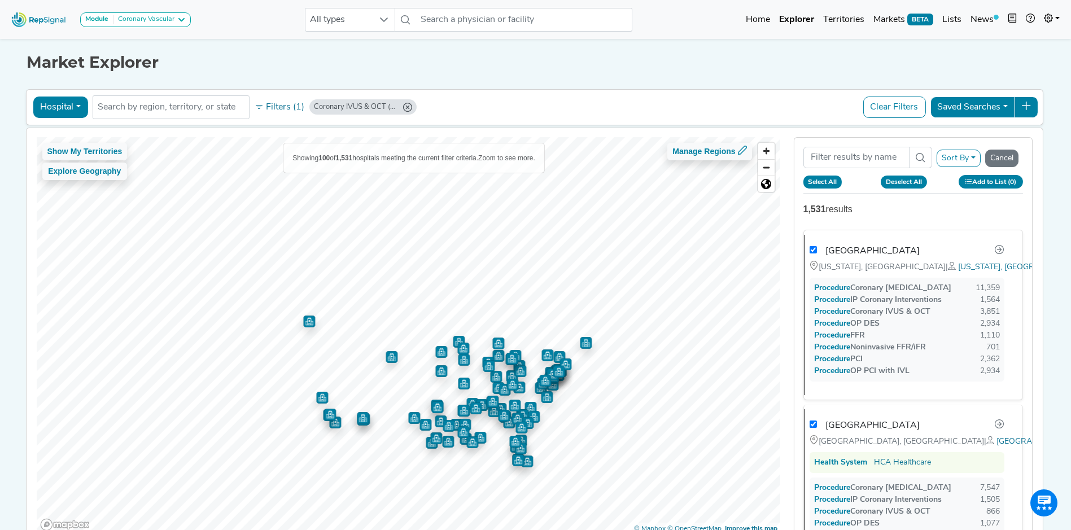
checkbox input "true"
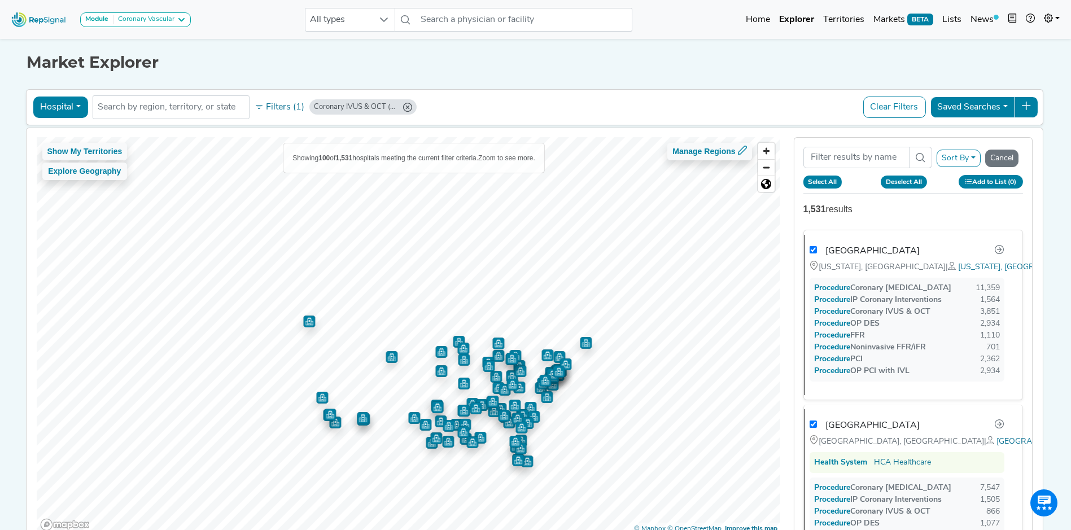
checkbox input "true"
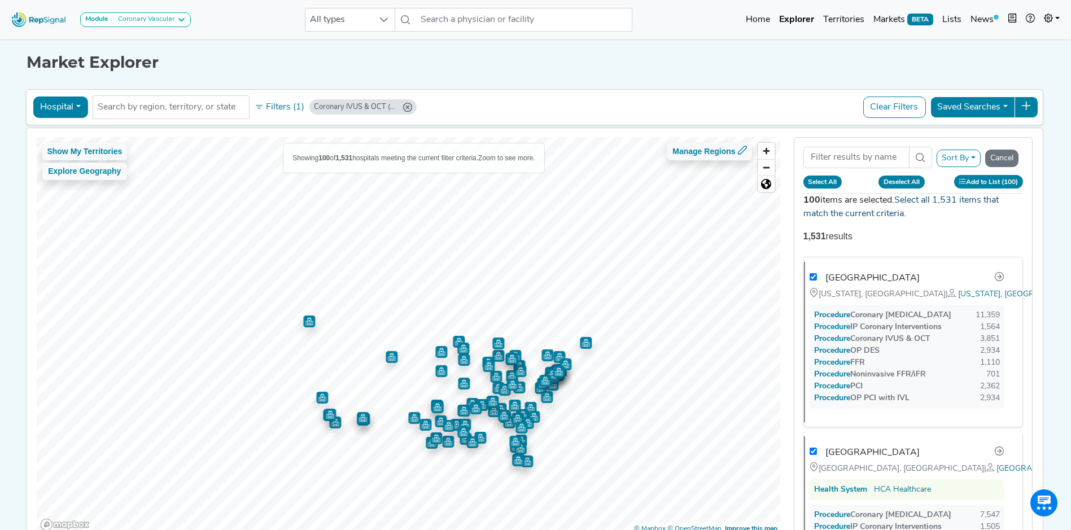
click at [911, 203] on link "Select all 1,531 items that match the current criteria." at bounding box center [900, 207] width 195 height 23
checkbox input "true"
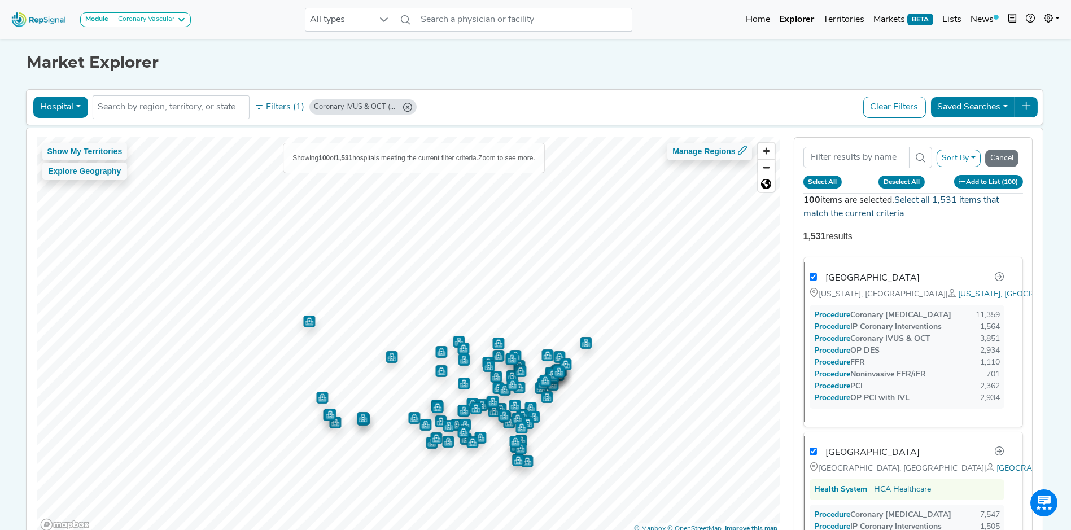
checkbox input "true"
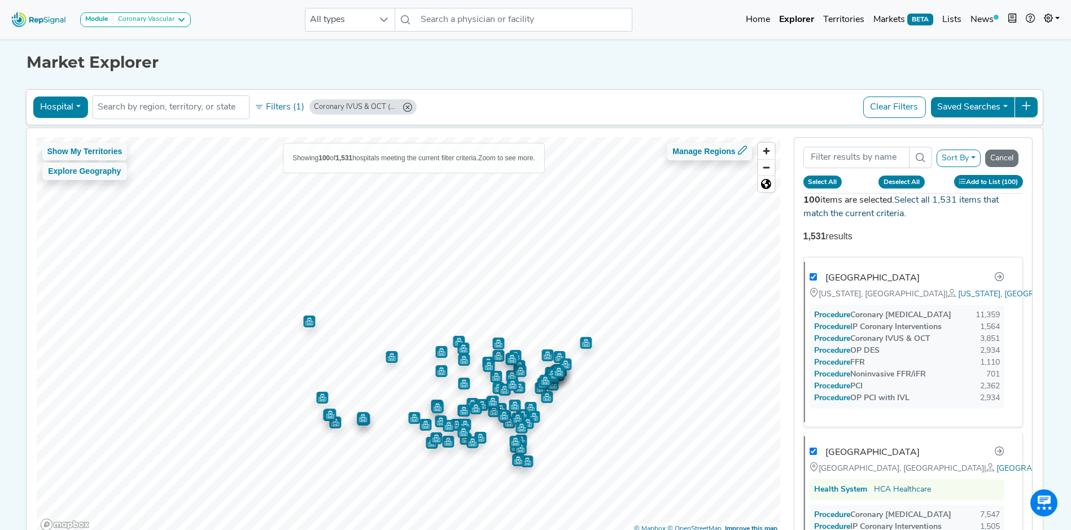
checkbox input "true"
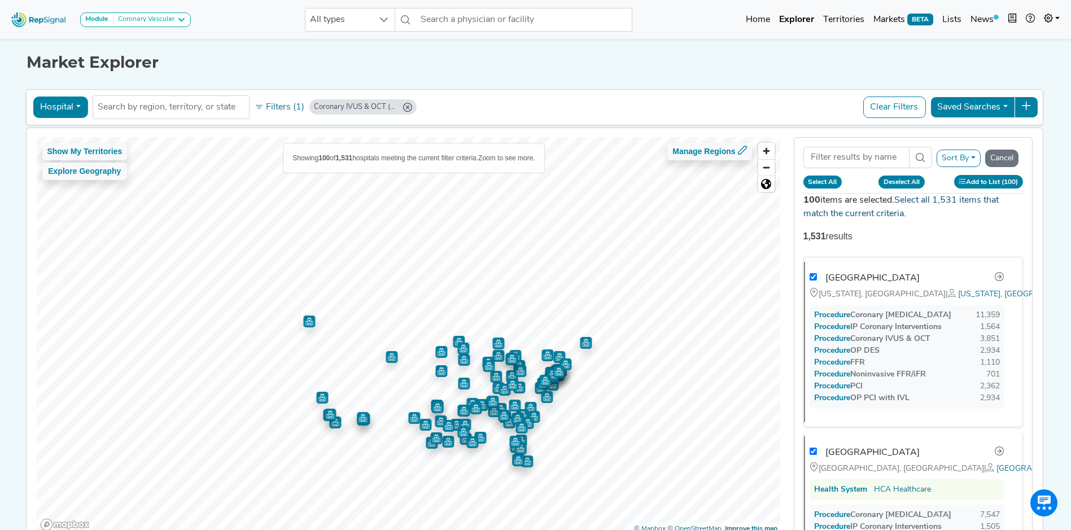
checkbox input "true"
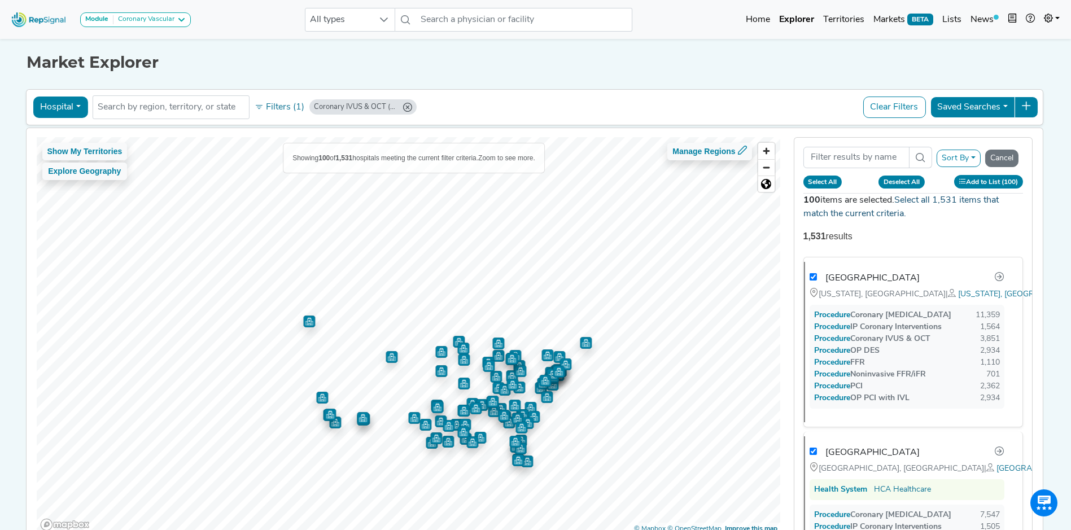
checkbox input "true"
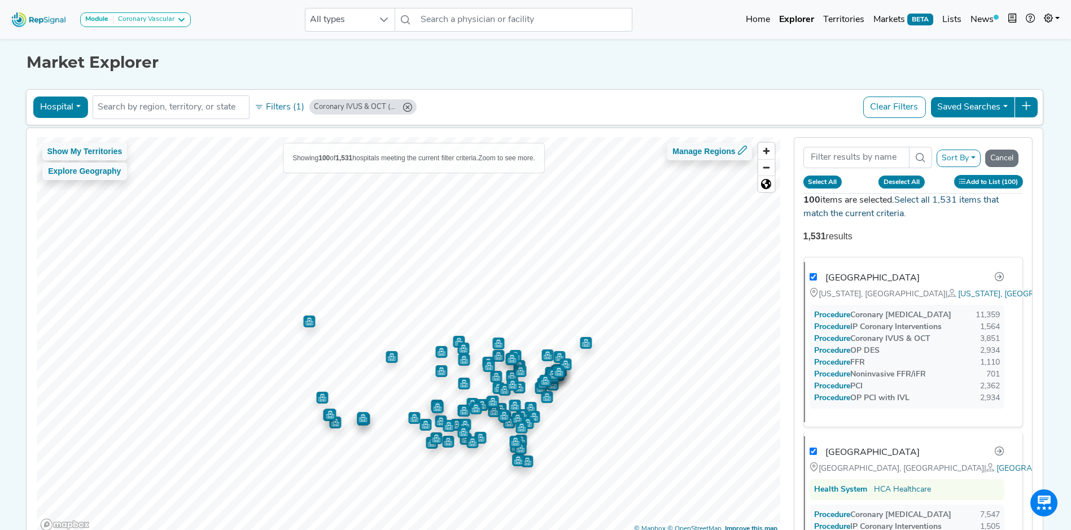
checkbox input "true"
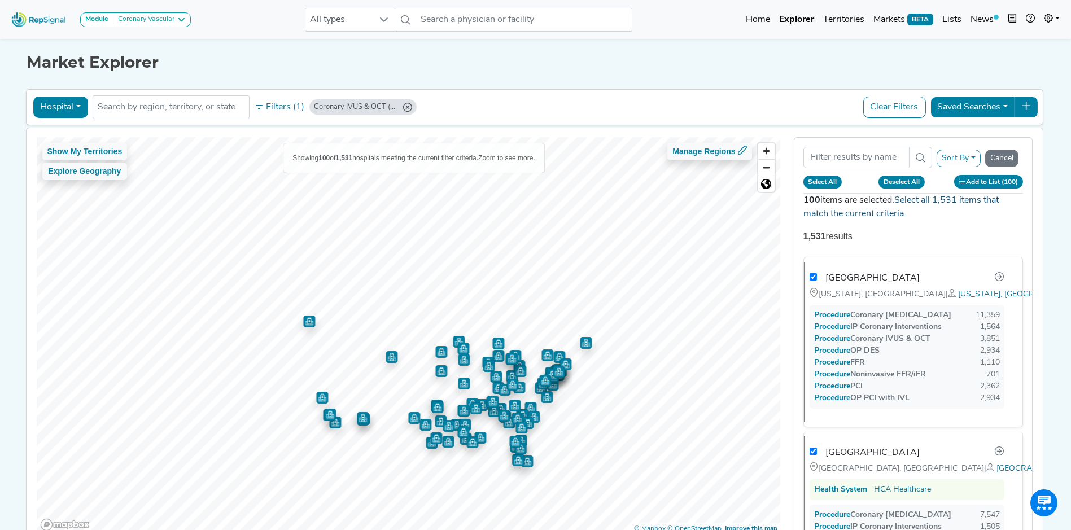
checkbox input "true"
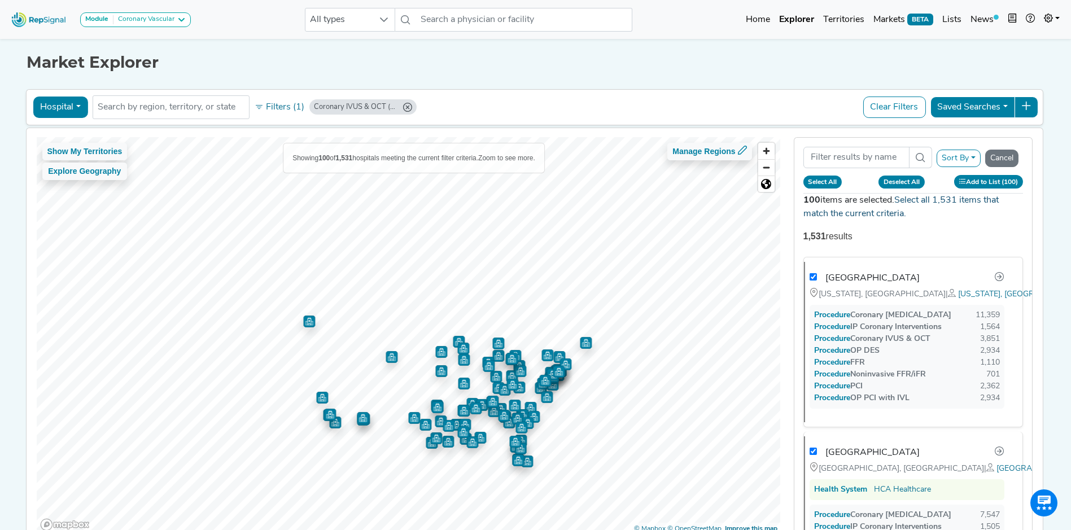
checkbox input "true"
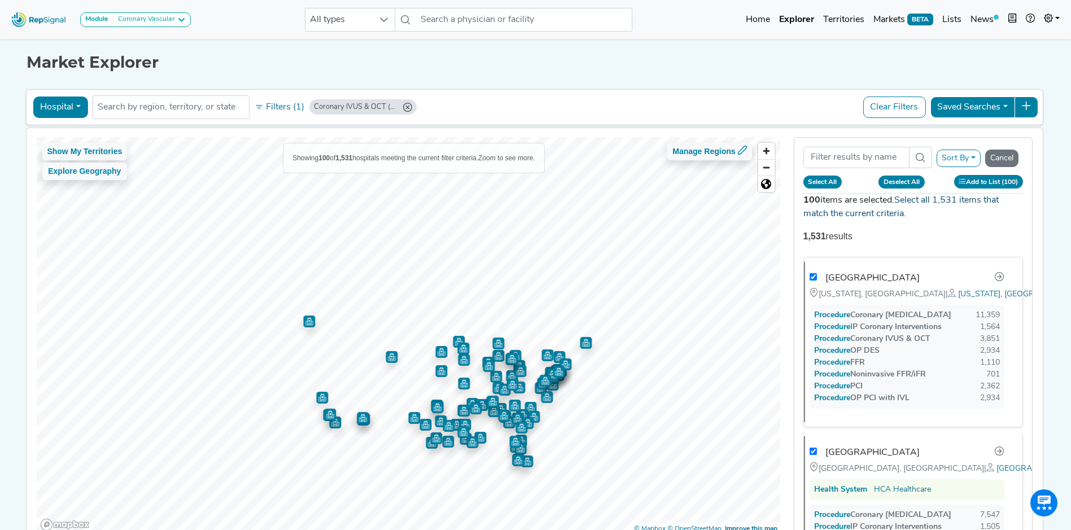
checkbox input "true"
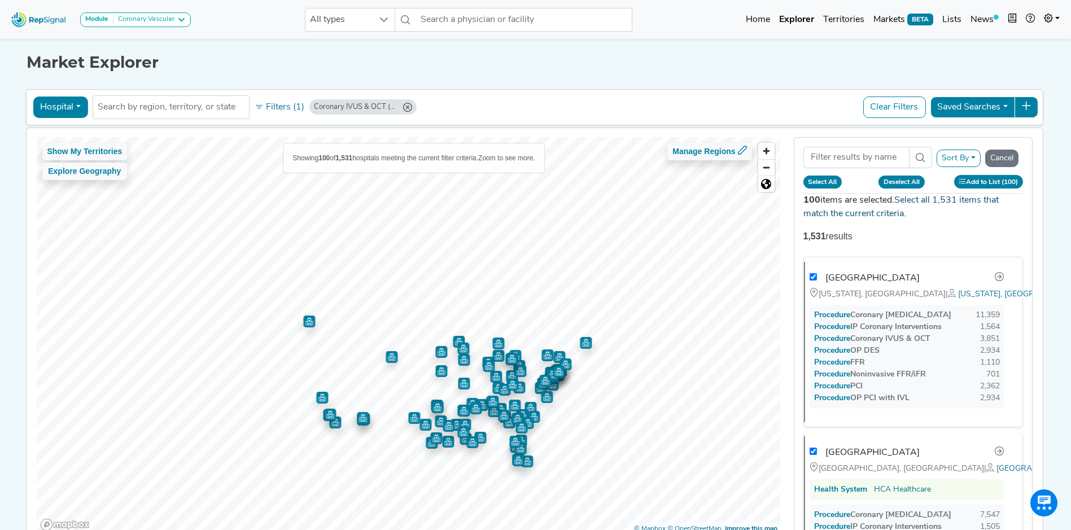
checkbox input "true"
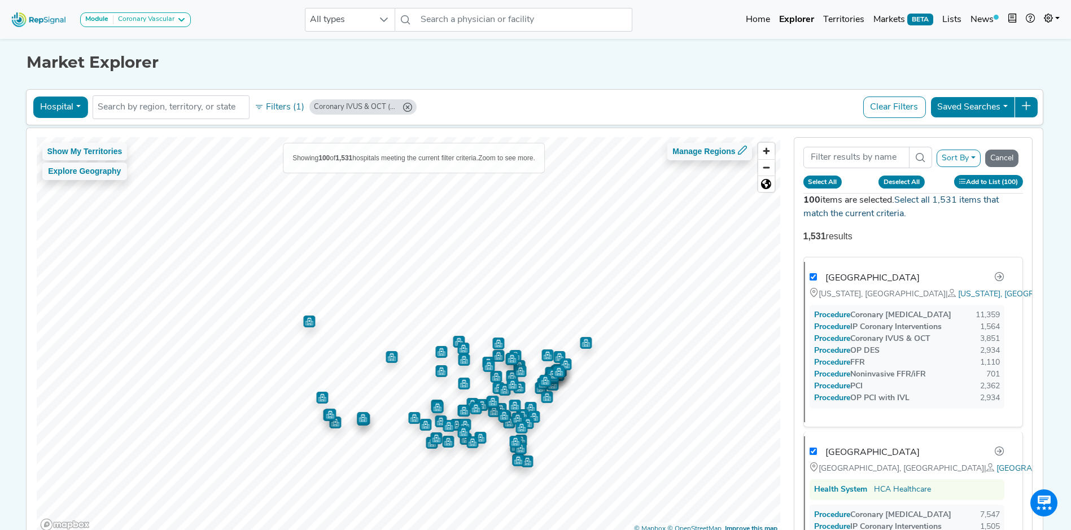
checkbox input "true"
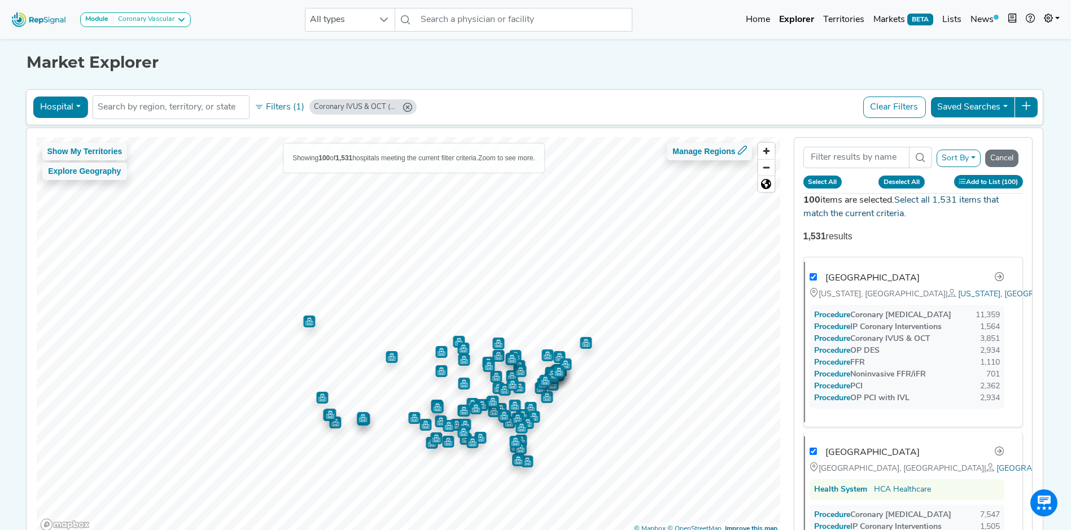
checkbox input "true"
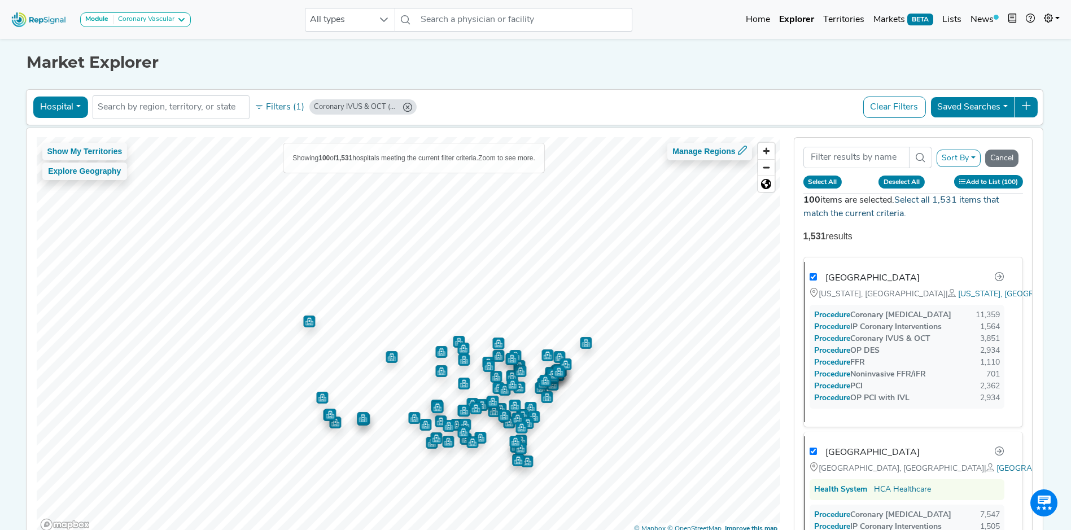
checkbox input "true"
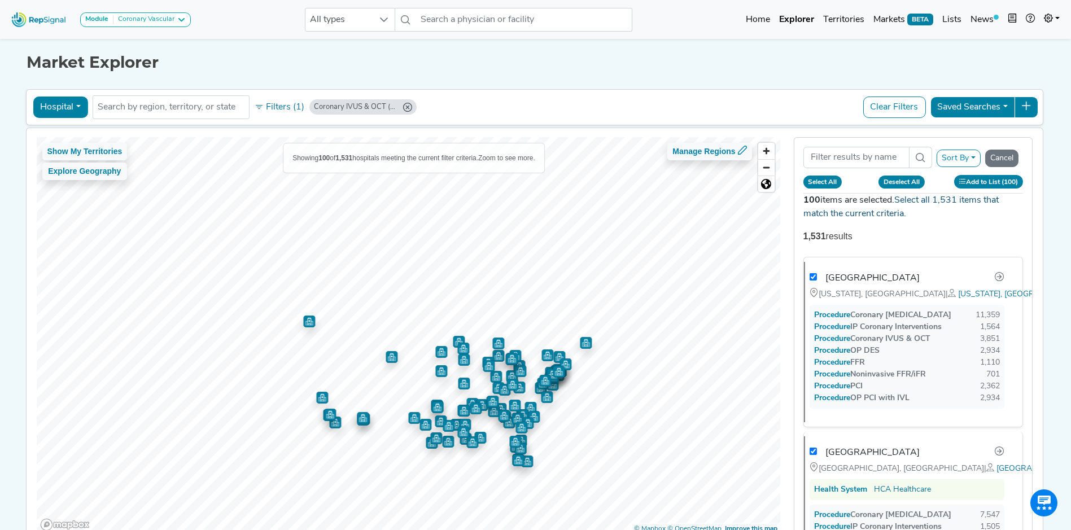
checkbox input "true"
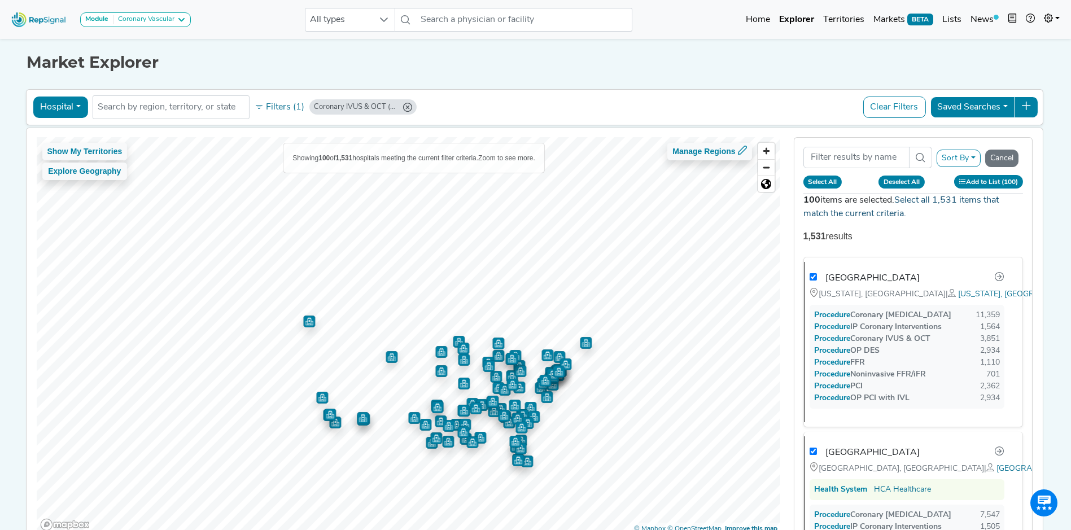
checkbox input "true"
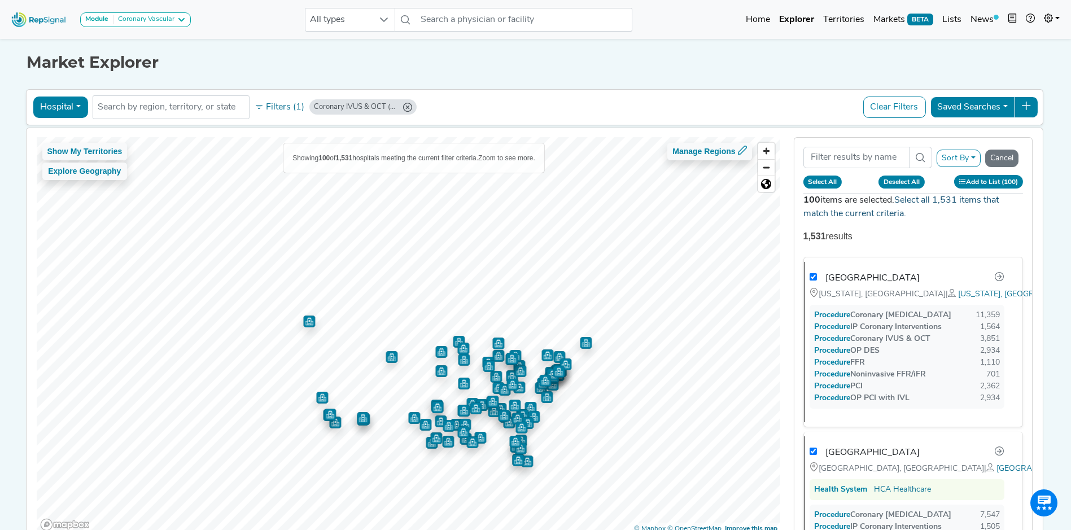
checkbox input "true"
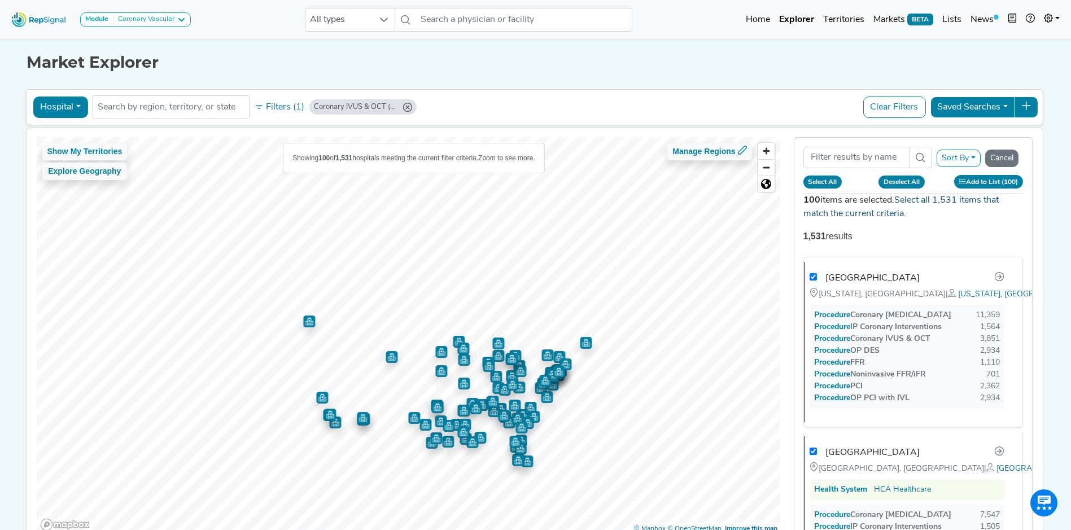
checkbox input "true"
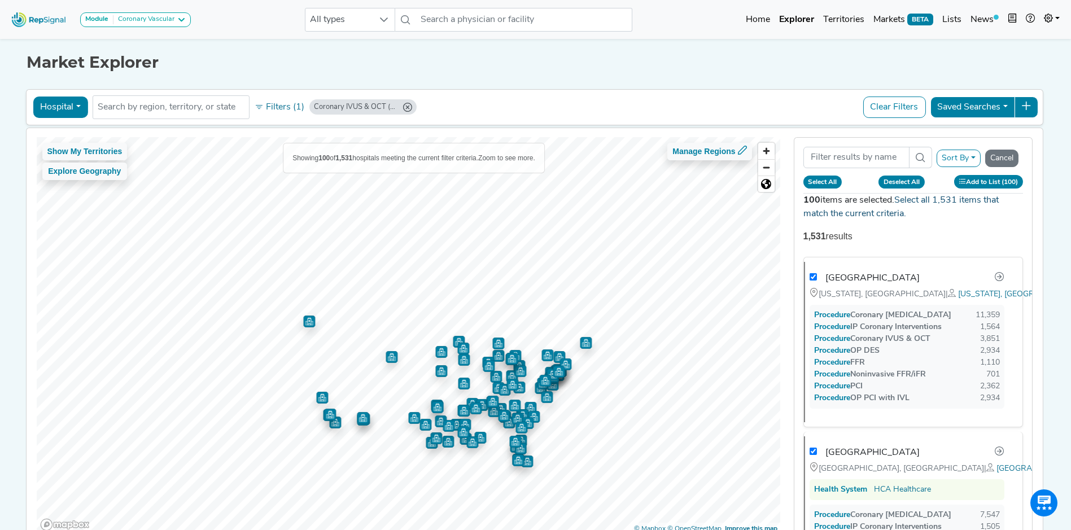
checkbox input "true"
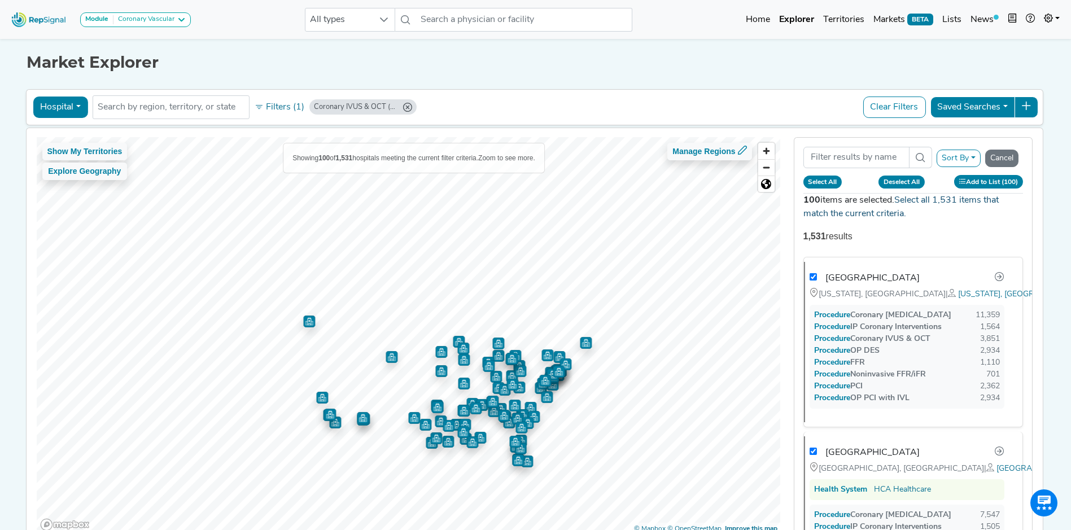
checkbox input "true"
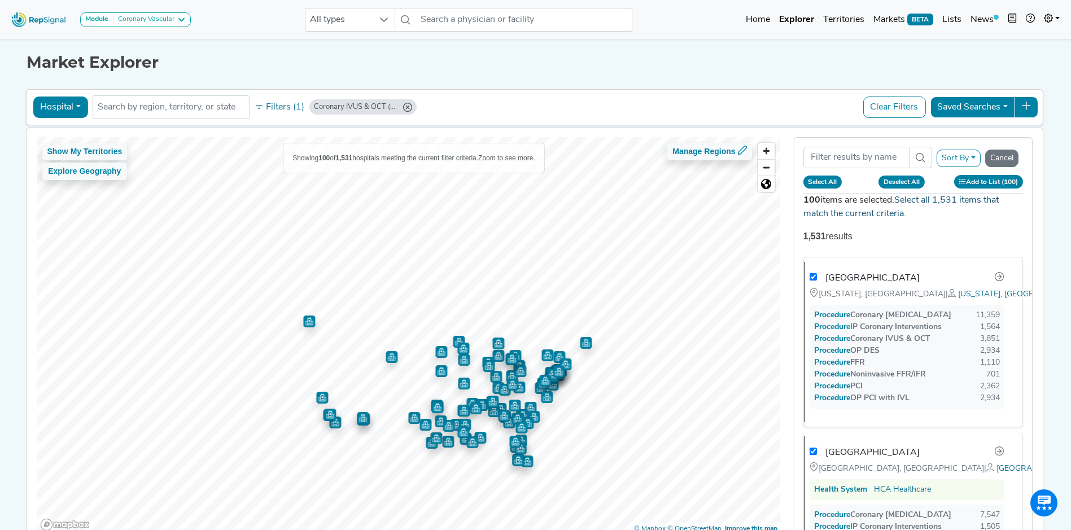
checkbox input "true"
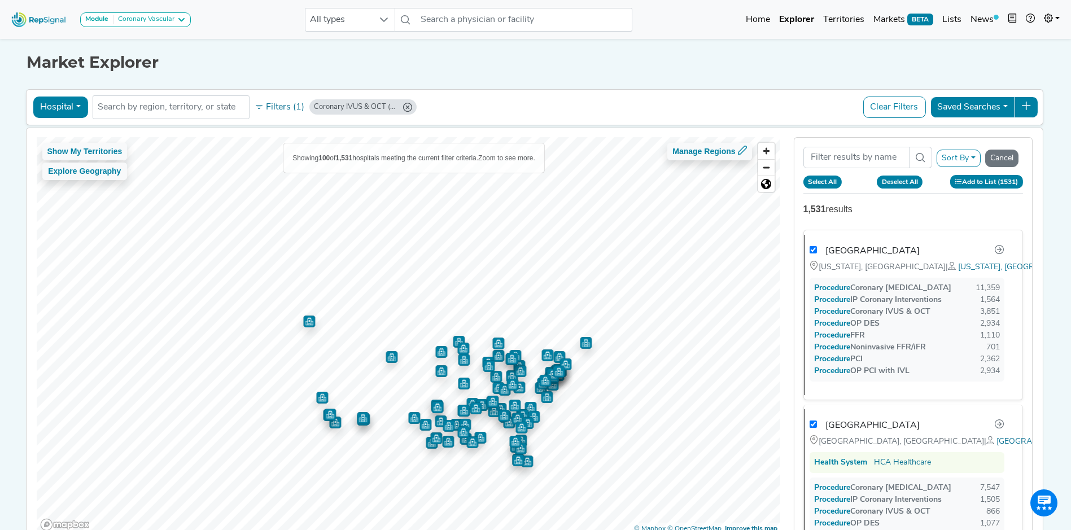
click at [961, 178] on icon at bounding box center [958, 181] width 6 height 6
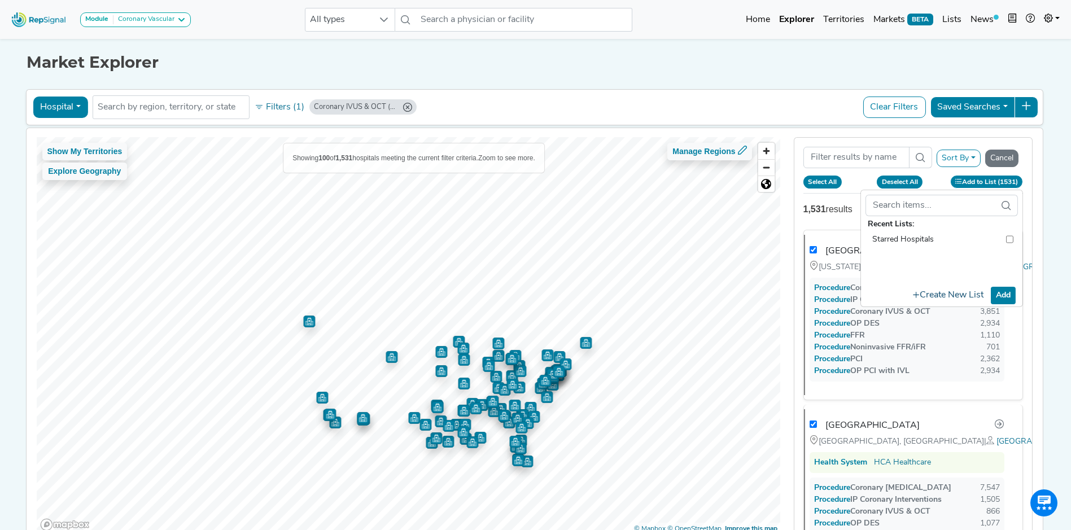
click at [956, 293] on button "Create New List" at bounding box center [948, 295] width 81 height 22
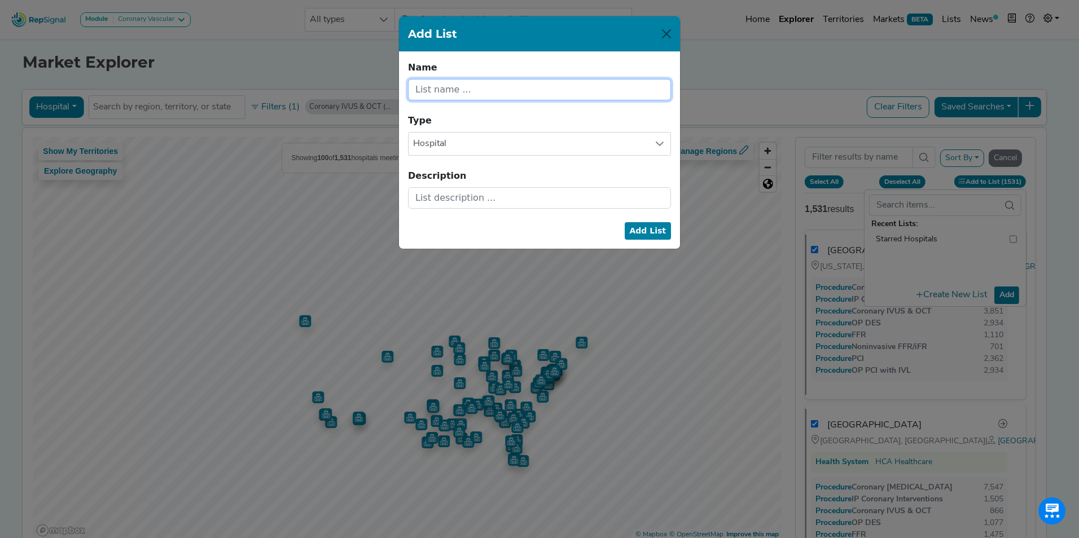
click at [494, 85] on input "text" at bounding box center [539, 89] width 263 height 21
click at [493, 196] on input "text" at bounding box center [539, 197] width 263 height 21
click at [654, 232] on button "Add List" at bounding box center [648, 230] width 47 height 17
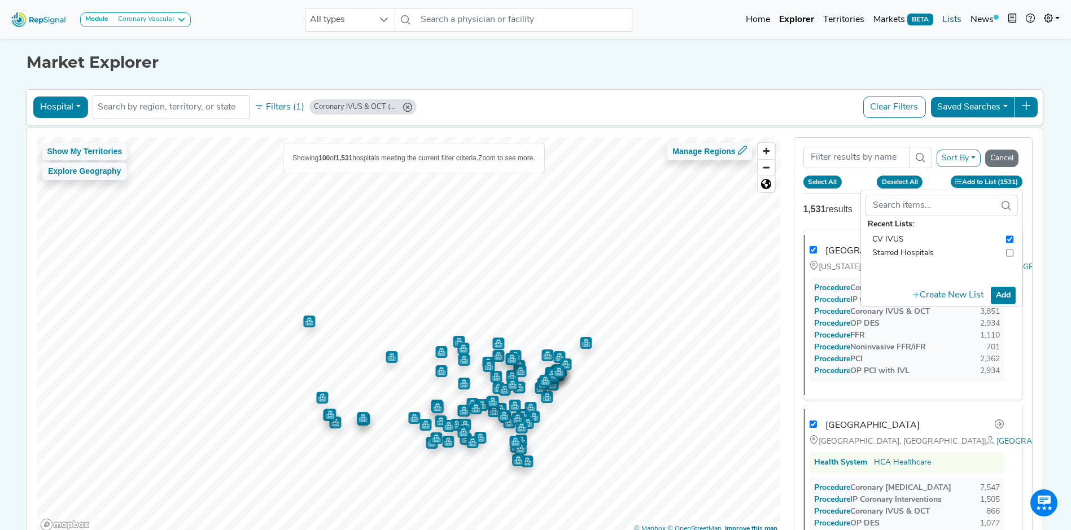
click at [956, 16] on link "Lists" at bounding box center [952, 19] width 28 height 23
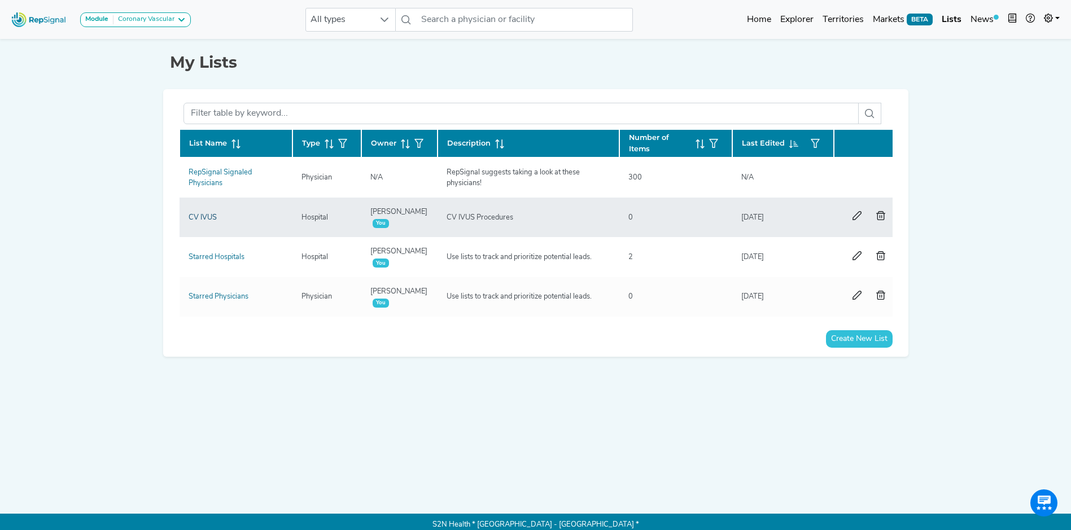
click at [203, 216] on link "CV IVUS" at bounding box center [203, 217] width 28 height 7
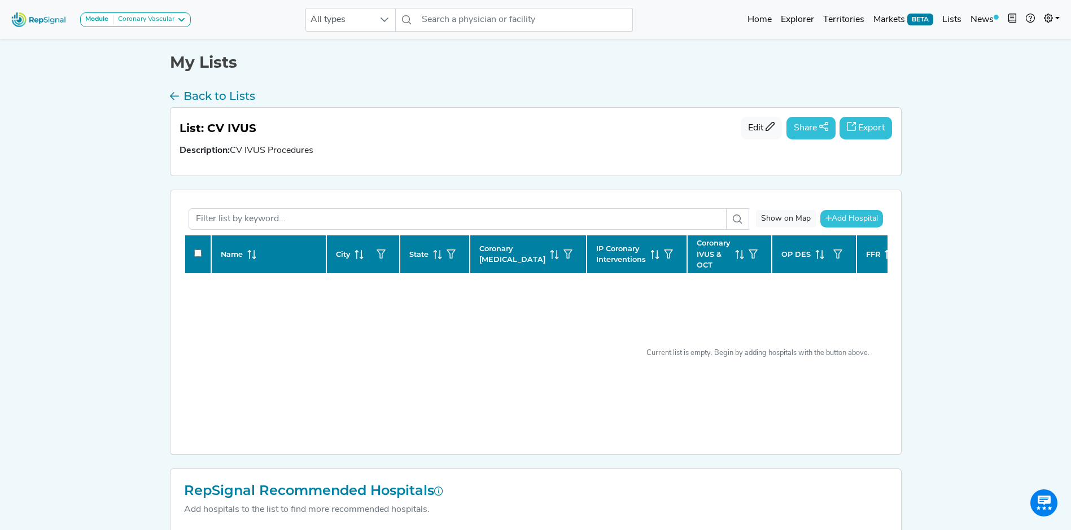
click at [843, 216] on span "Add Hospital" at bounding box center [854, 218] width 46 height 8
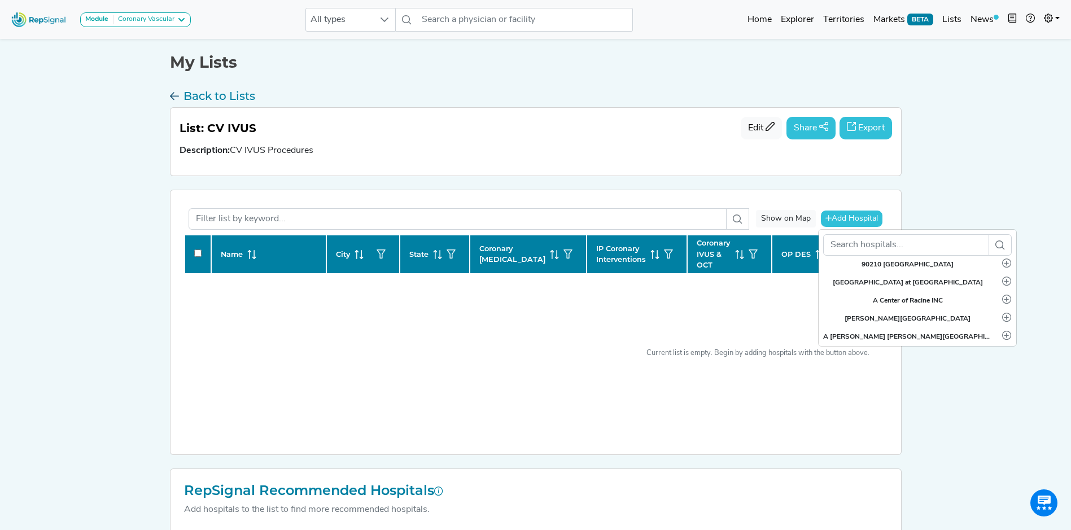
click at [203, 94] on h3 "Back to Lists" at bounding box center [219, 96] width 72 height 14
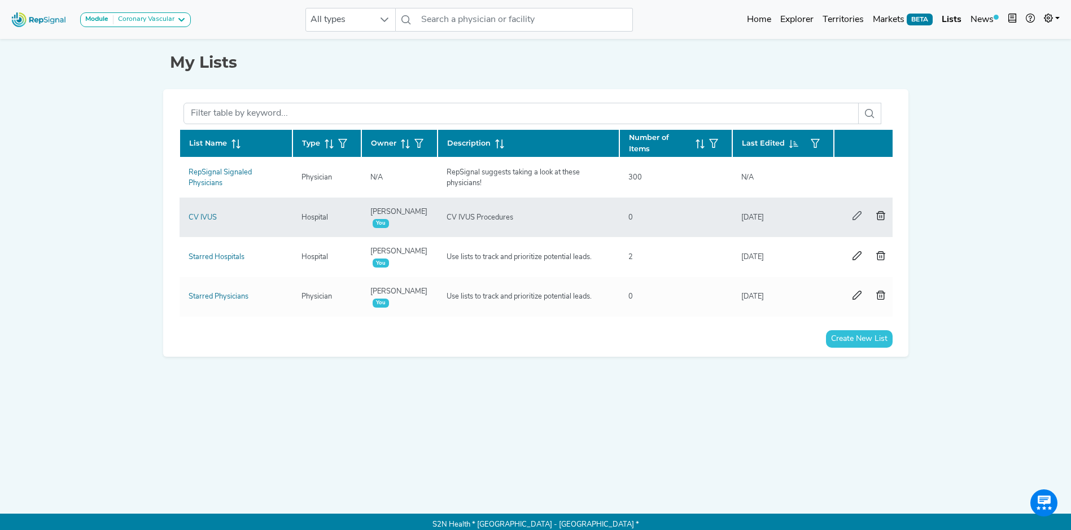
click at [853, 214] on icon "button" at bounding box center [856, 215] width 9 height 9
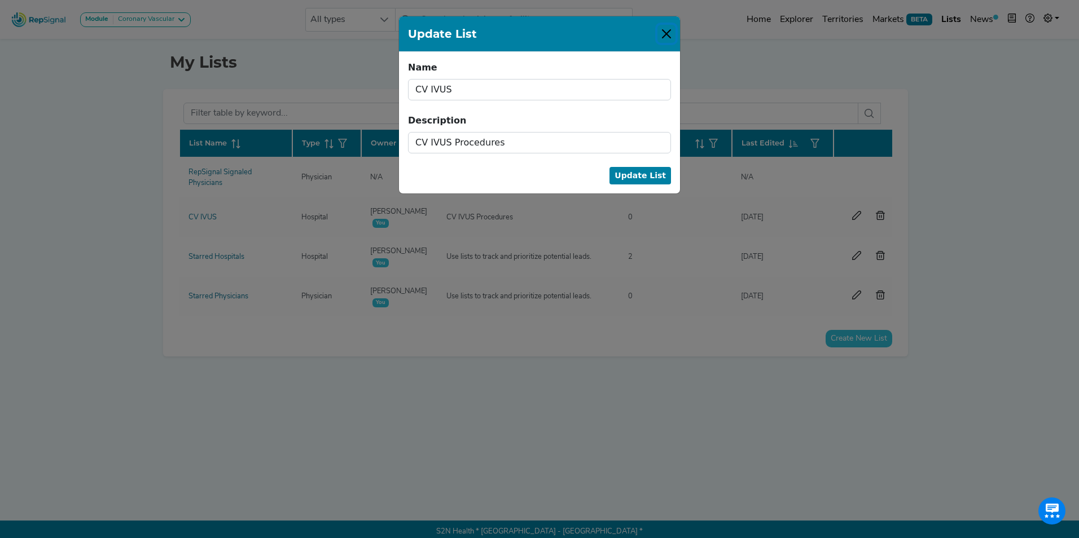
click at [668, 34] on button "Close" at bounding box center [667, 34] width 18 height 18
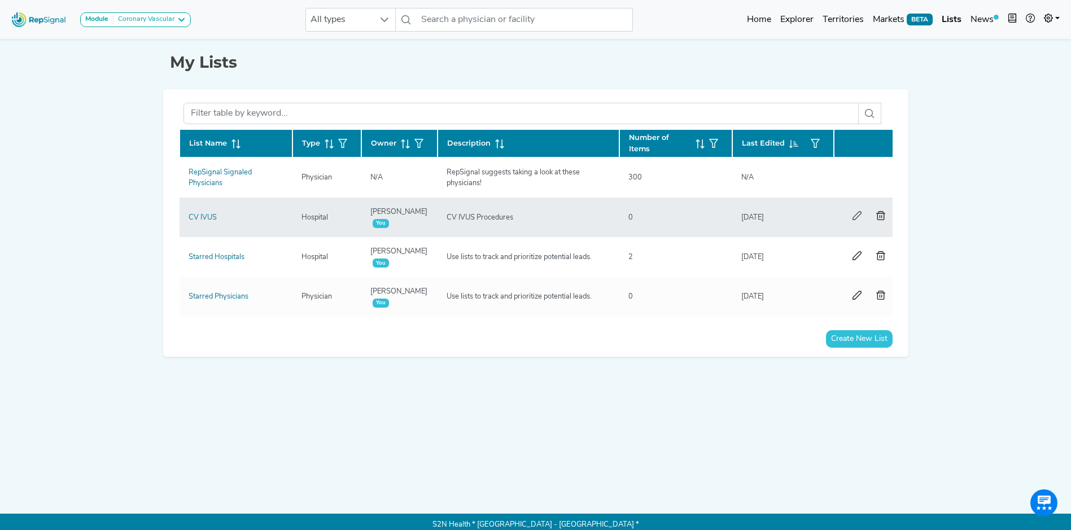
click at [853, 217] on icon "button" at bounding box center [856, 215] width 9 height 9
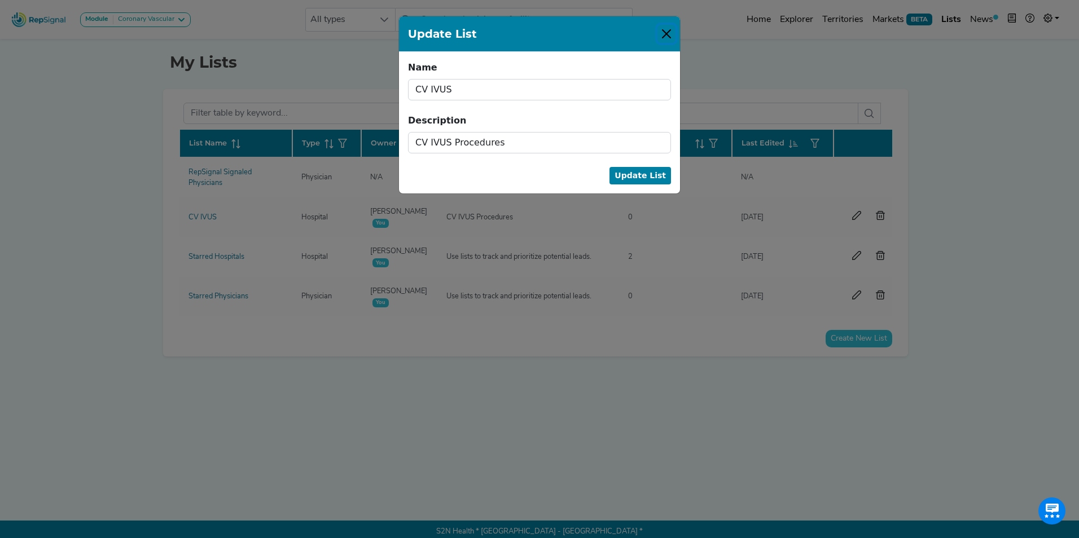
click at [670, 37] on button "Close" at bounding box center [667, 34] width 18 height 18
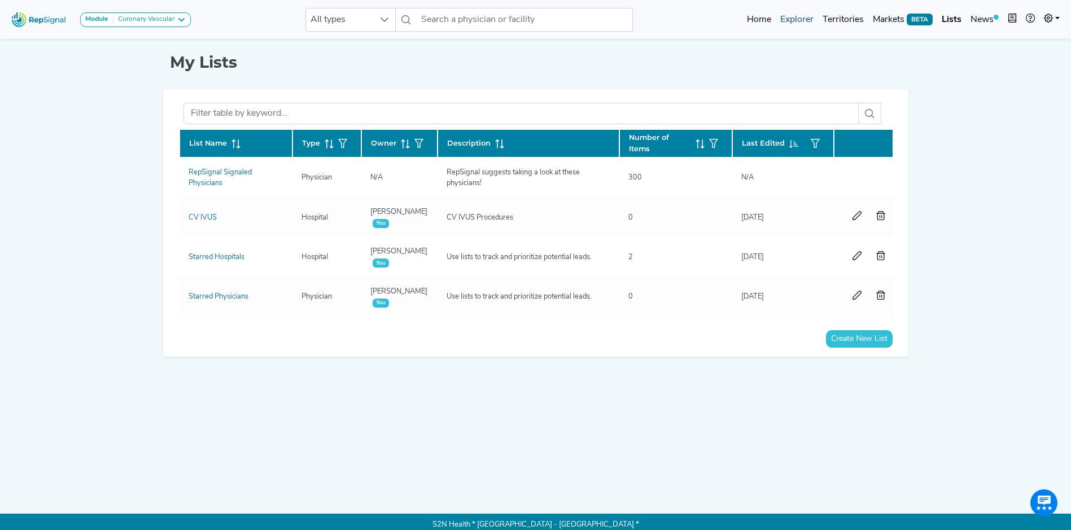
click at [795, 19] on link "Explorer" at bounding box center [797, 19] width 42 height 23
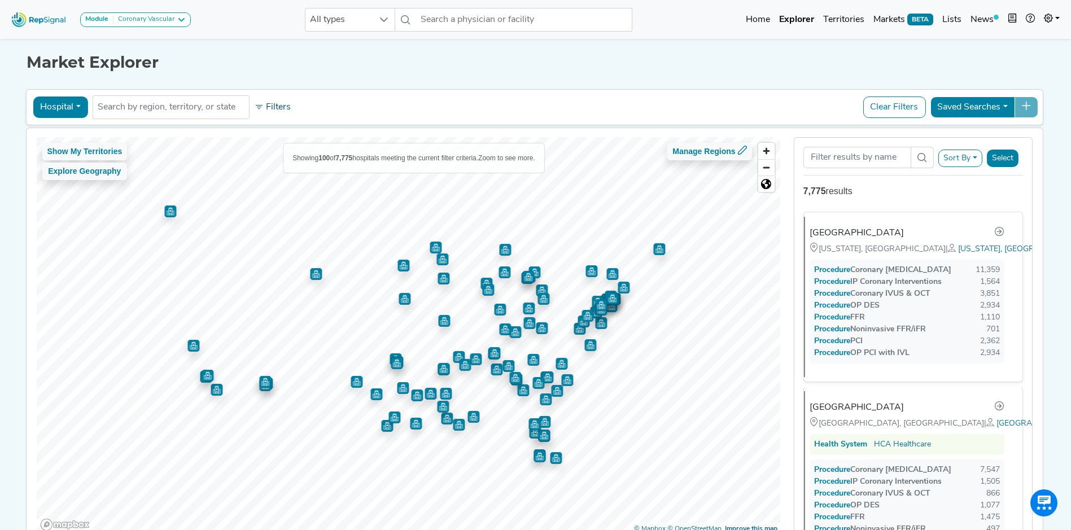
click at [255, 106] on icon at bounding box center [259, 107] width 9 height 9
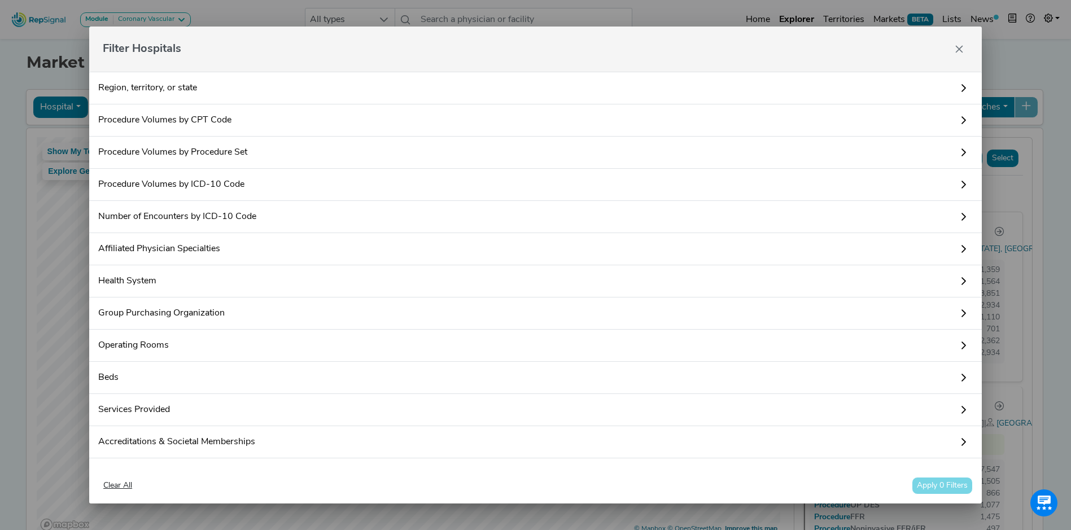
click at [217, 154] on link "Procedure Volumes by Procedure Set" at bounding box center [535, 153] width 892 height 32
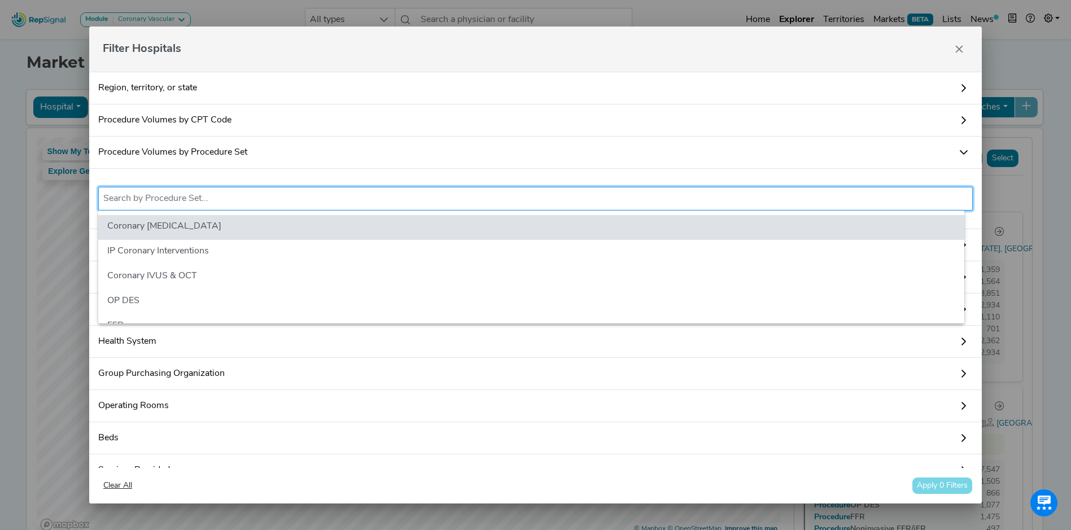
click at [220, 199] on input "text" at bounding box center [535, 199] width 864 height 14
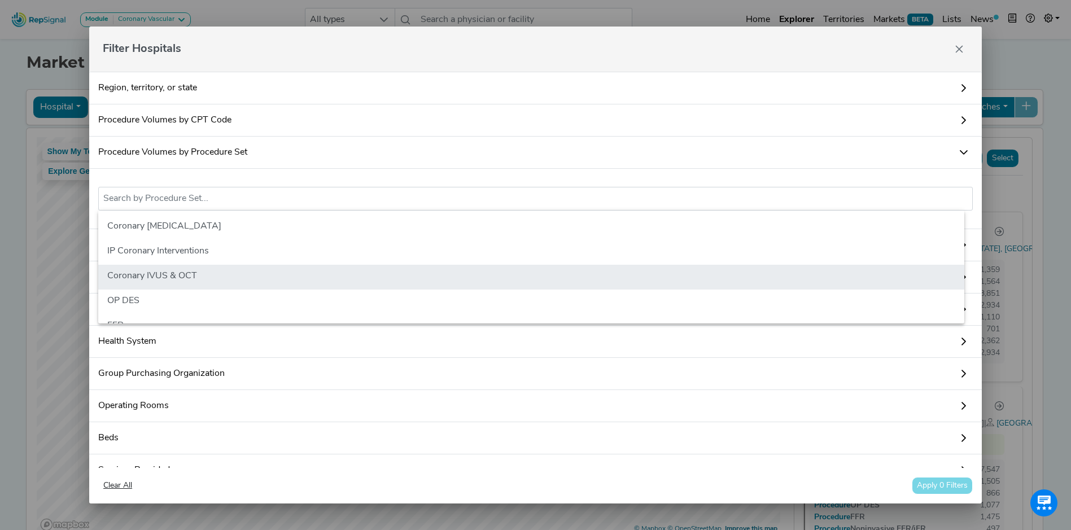
click at [172, 276] on li "Coronary IVUS & OCT" at bounding box center [531, 277] width 866 height 25
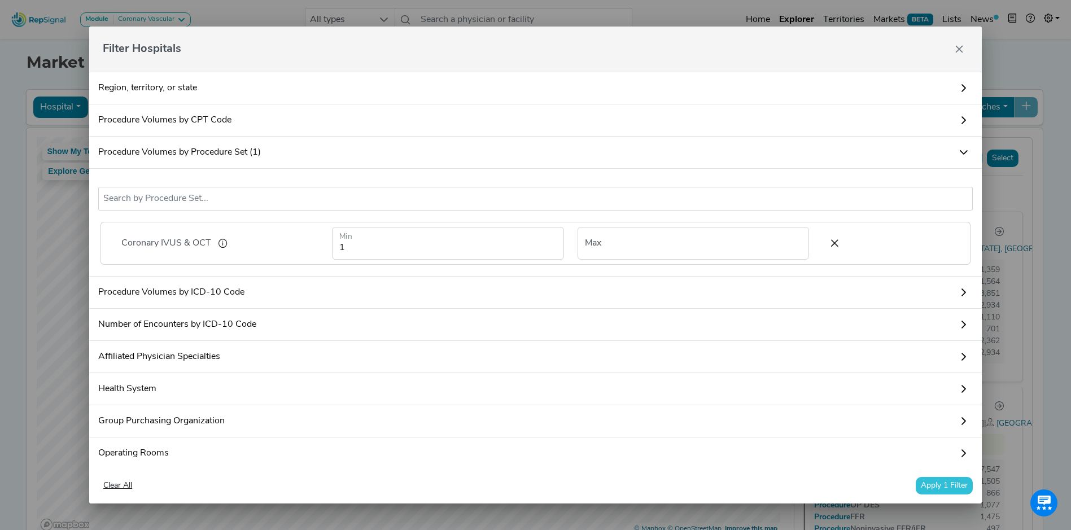
click at [943, 489] on button "Apply 1 Filter" at bounding box center [944, 485] width 57 height 17
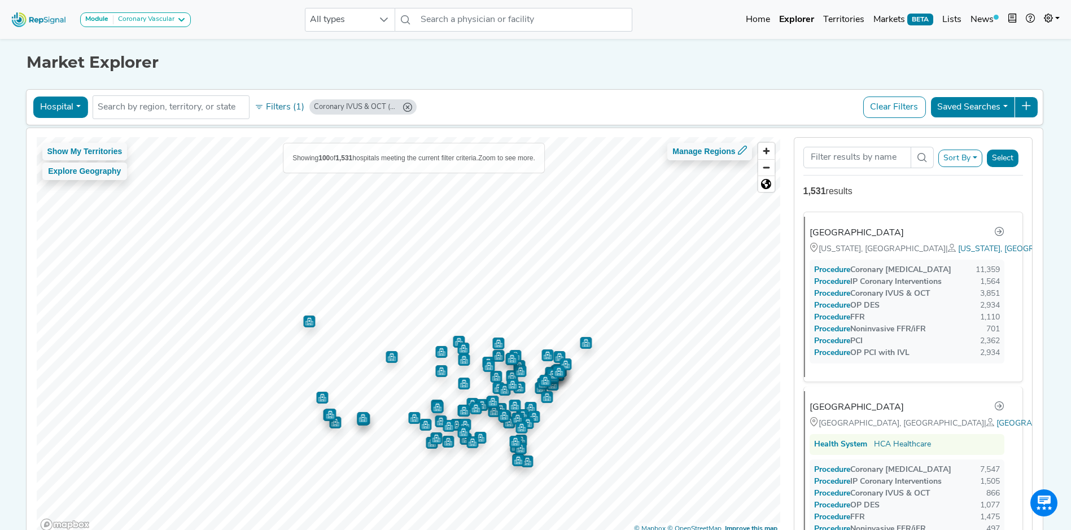
click at [1006, 156] on button "Select" at bounding box center [1003, 158] width 32 height 17
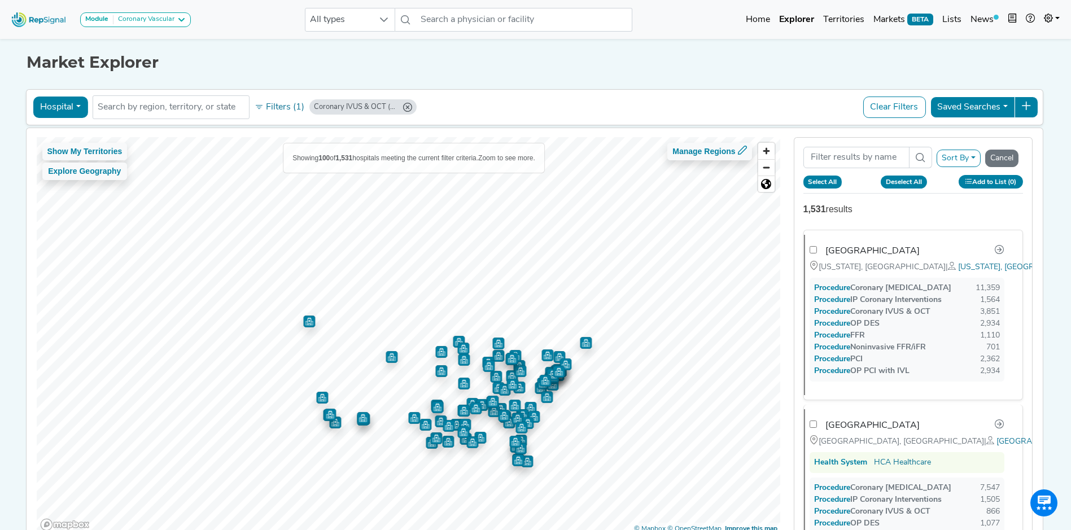
click at [816, 178] on button "Select All" at bounding box center [822, 182] width 39 height 12
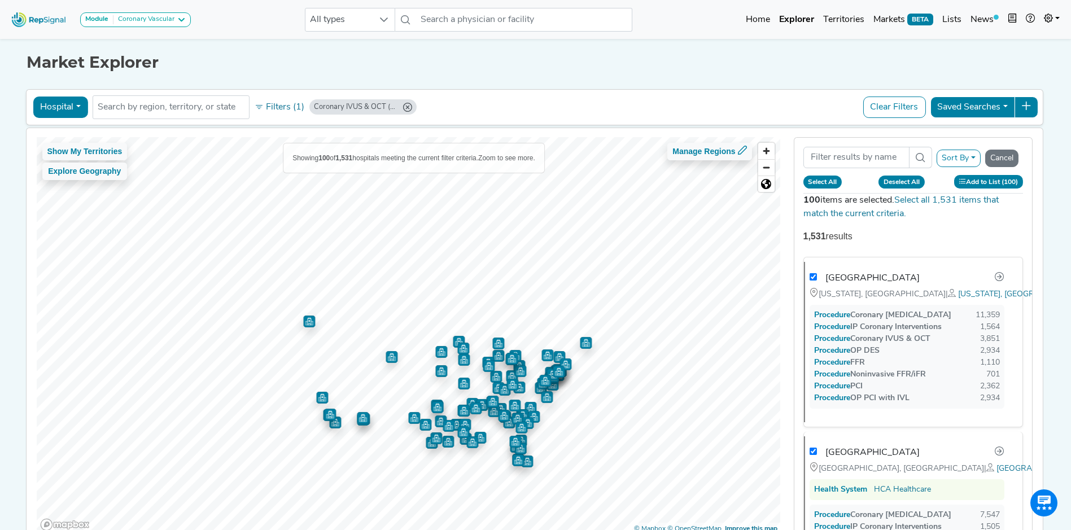
click at [976, 179] on button "Add to List (100)" at bounding box center [988, 181] width 69 height 13
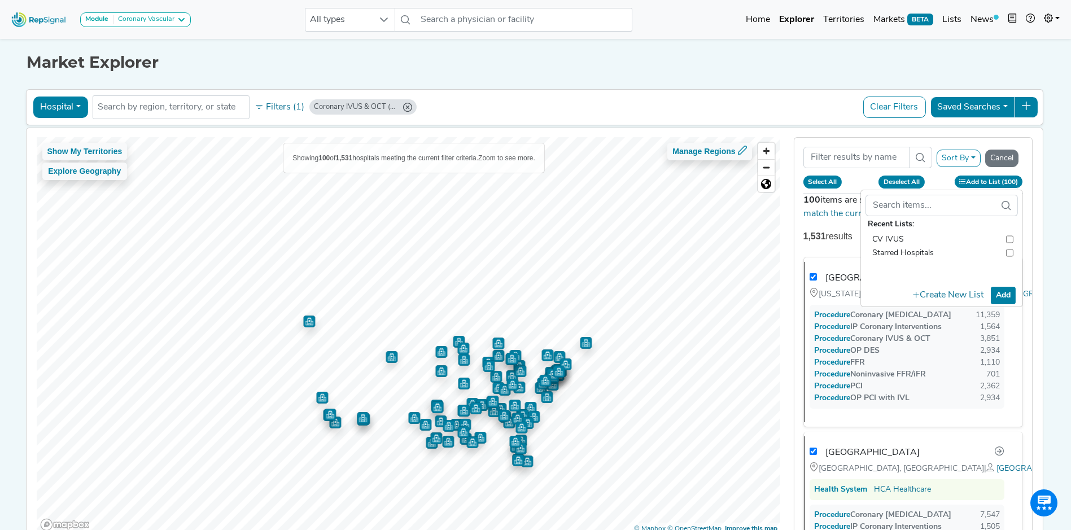
click at [1013, 238] on input "checkbox" at bounding box center [1009, 240] width 7 height 14
click at [1009, 294] on button "Add" at bounding box center [1003, 295] width 25 height 17
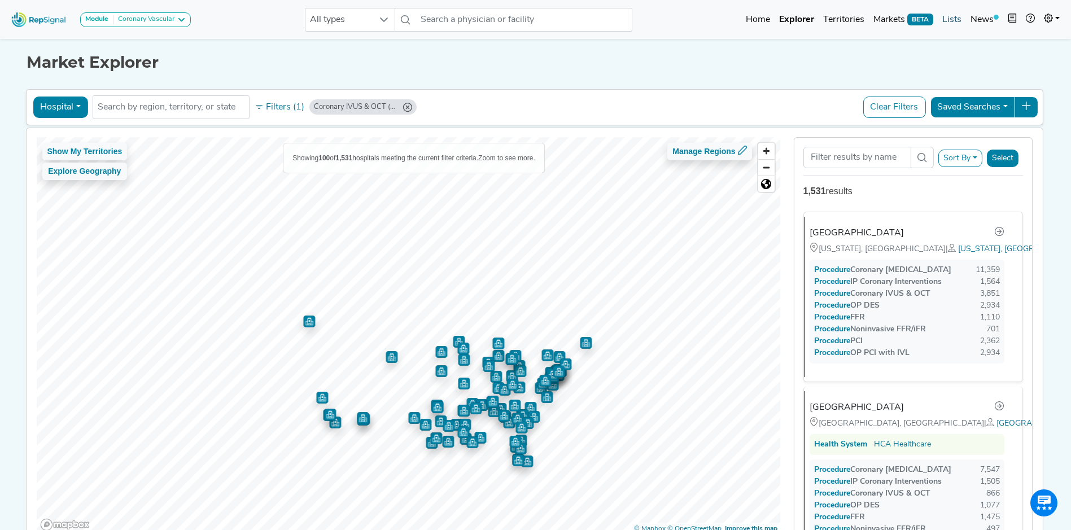
click at [958, 17] on link "Lists" at bounding box center [952, 19] width 28 height 23
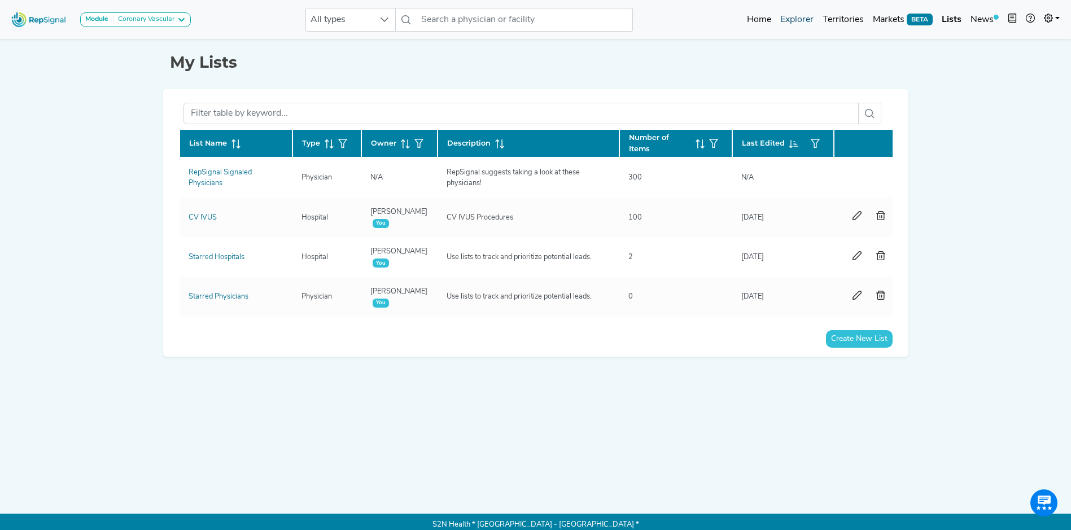
click at [798, 16] on link "Explorer" at bounding box center [797, 19] width 42 height 23
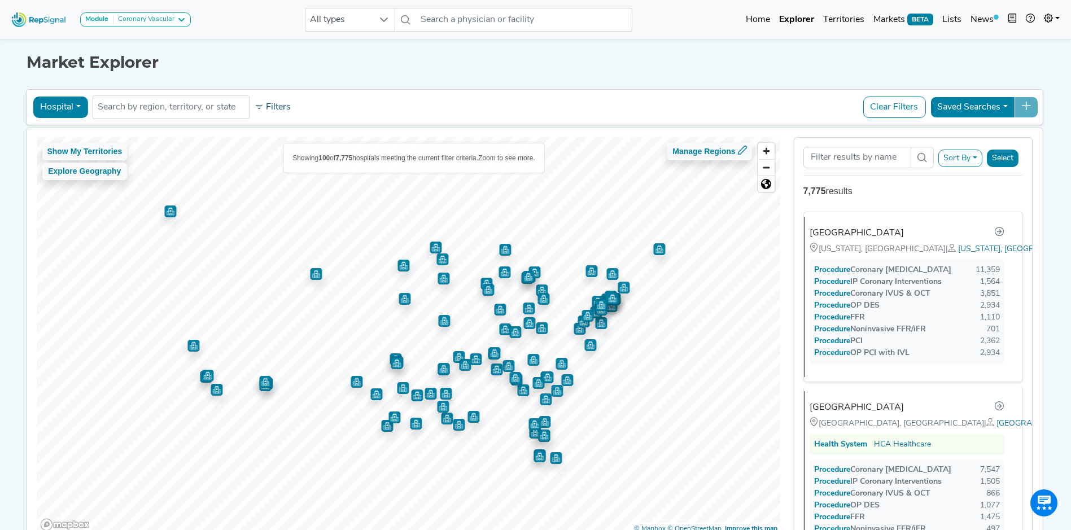
click at [265, 104] on button "Filters" at bounding box center [273, 107] width 42 height 19
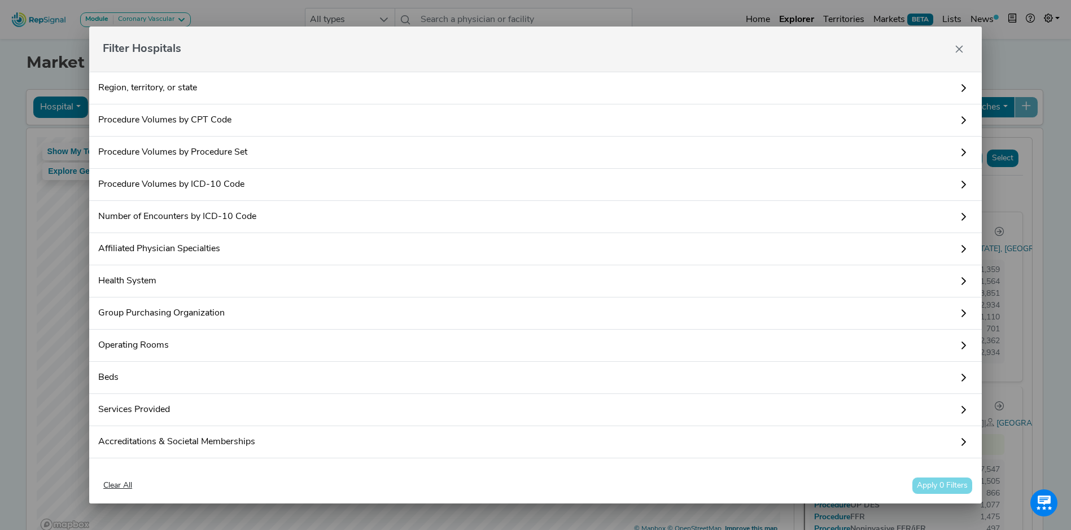
click at [214, 156] on link "Procedure Volumes by Procedure Set" at bounding box center [535, 153] width 892 height 32
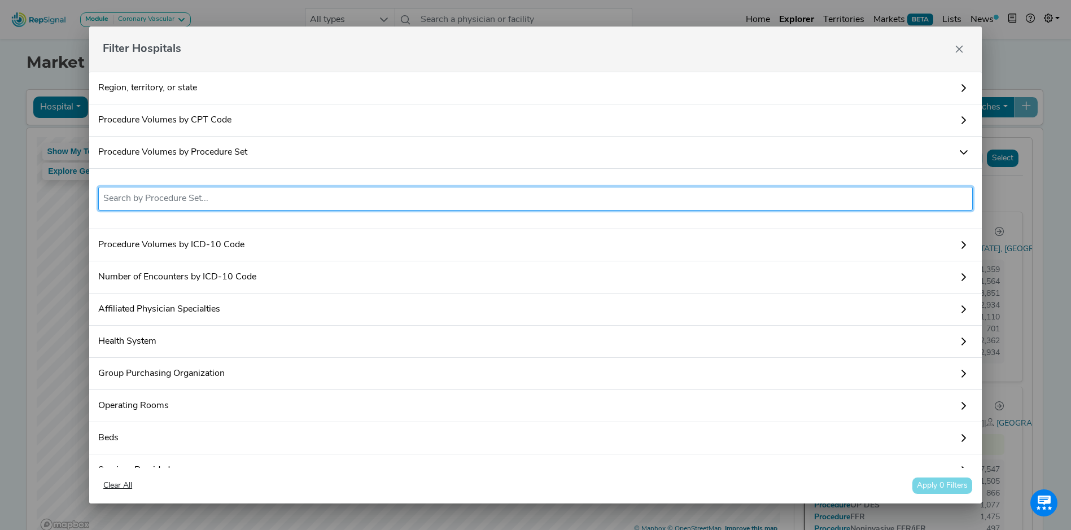
click at [191, 190] on li at bounding box center [535, 199] width 864 height 18
click at [178, 199] on input "text" at bounding box center [535, 199] width 864 height 14
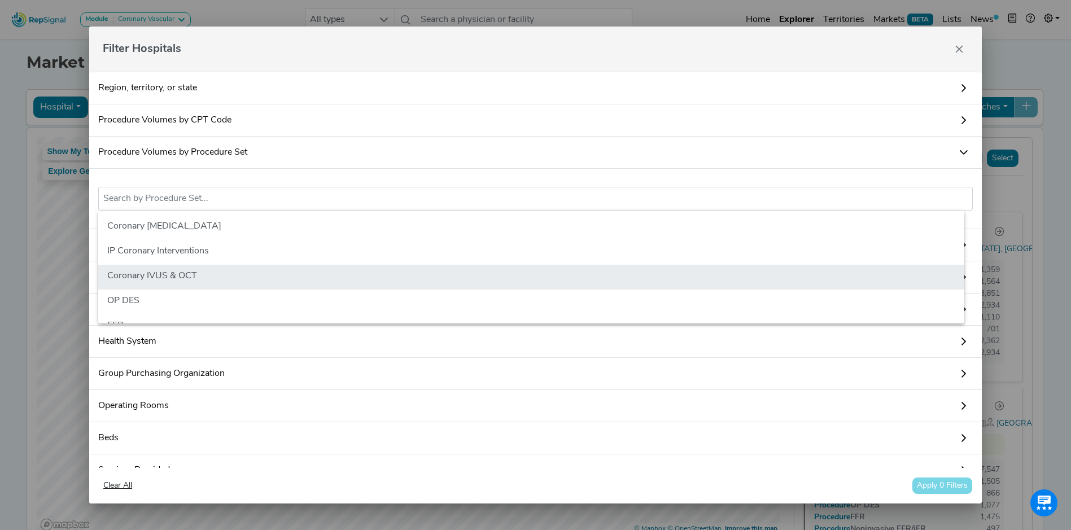
click at [169, 279] on li "Coronary IVUS & OCT" at bounding box center [531, 277] width 866 height 25
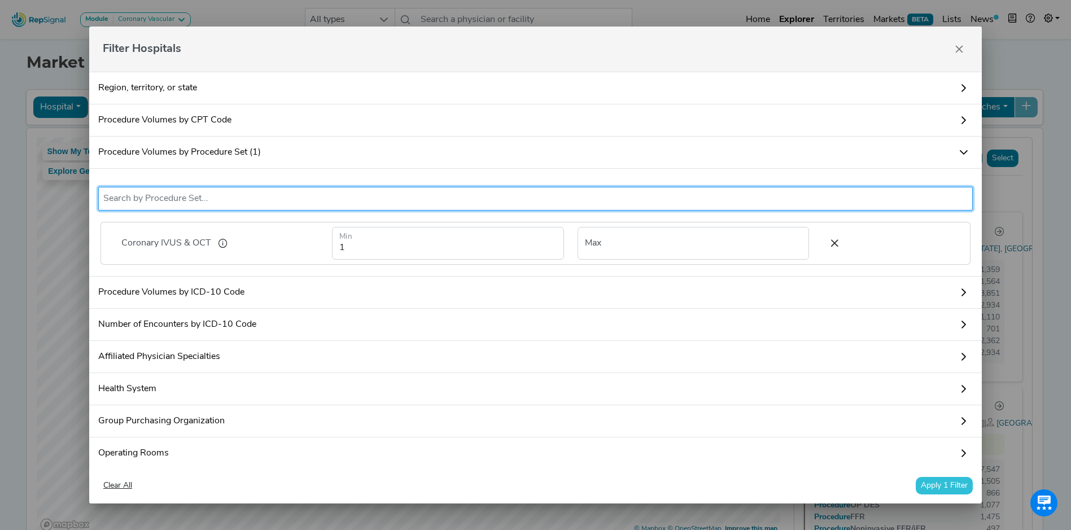
click at [947, 484] on button "Apply 1 Filter" at bounding box center [944, 485] width 57 height 17
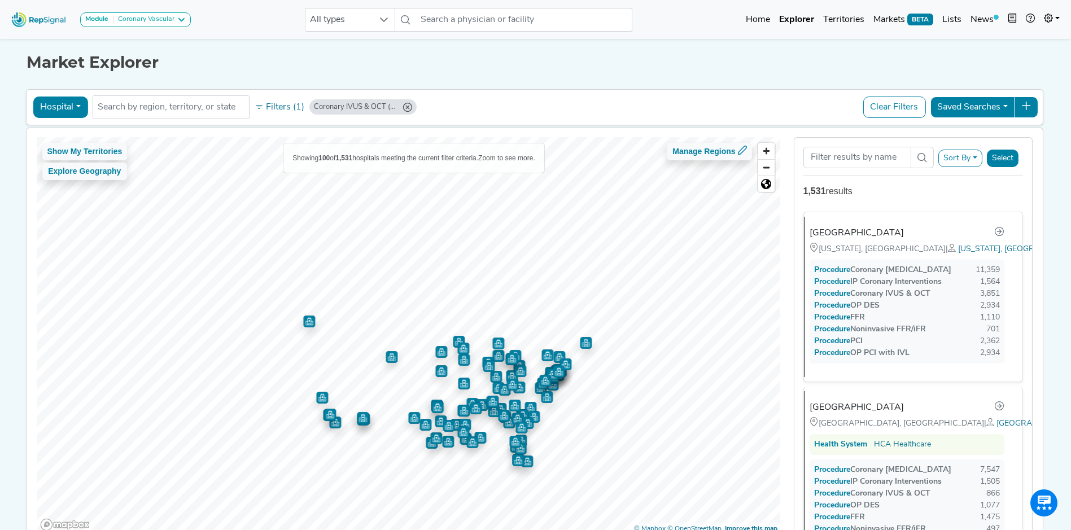
click at [1006, 159] on button "Select" at bounding box center [1003, 158] width 32 height 17
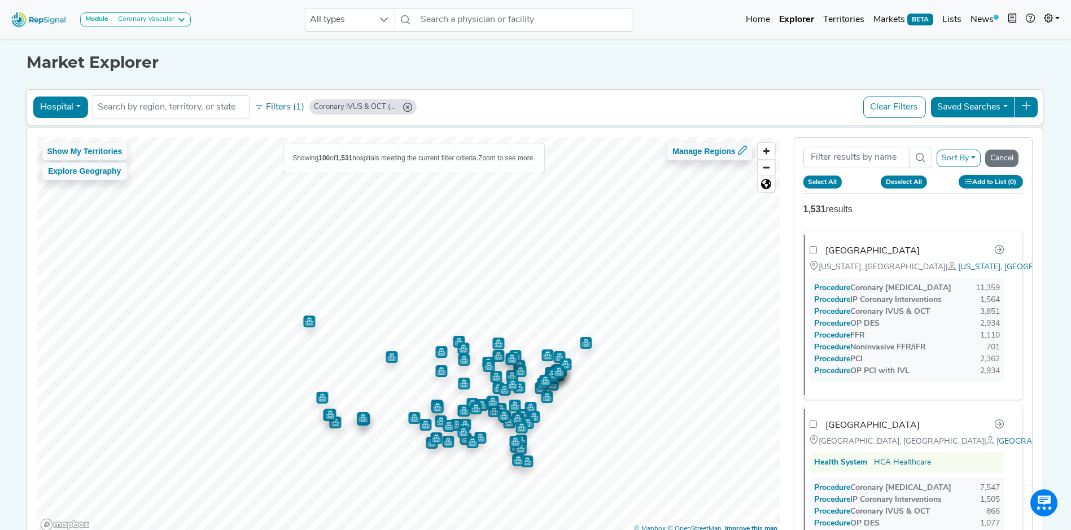
click at [825, 183] on button "Select All" at bounding box center [822, 182] width 39 height 12
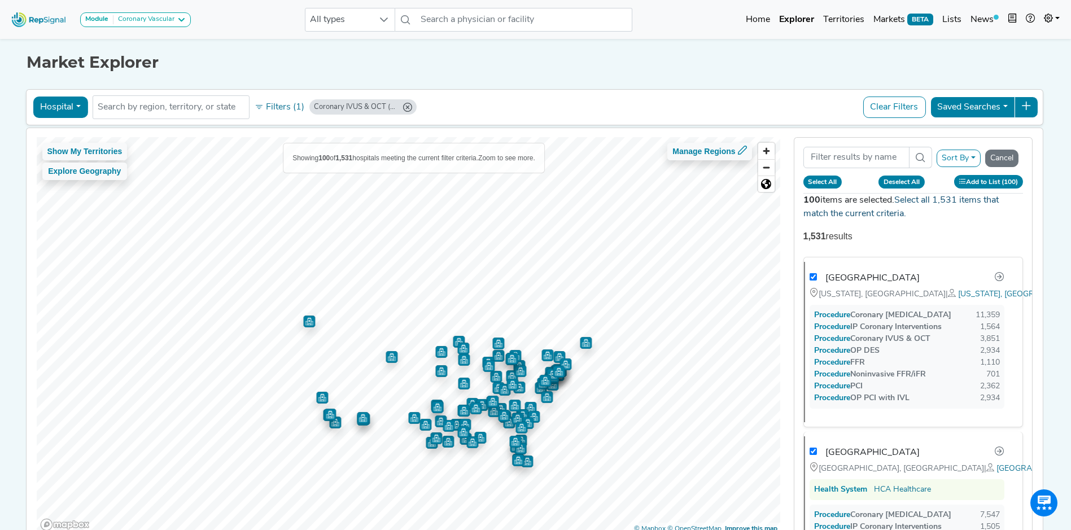
click at [933, 200] on link "Select all 1,531 items that match the current criteria." at bounding box center [900, 207] width 195 height 23
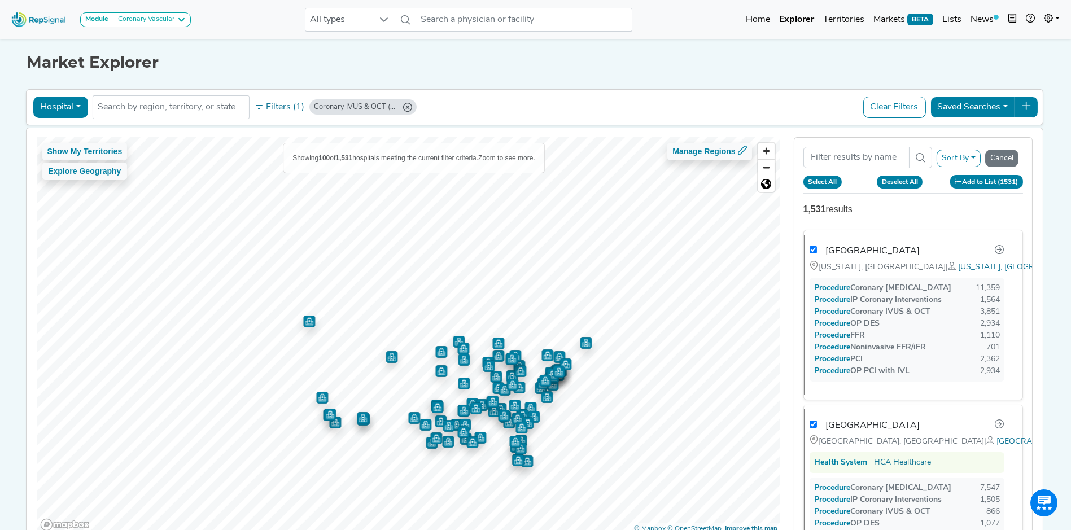
click at [996, 178] on button "Add to List (1531)" at bounding box center [986, 181] width 73 height 13
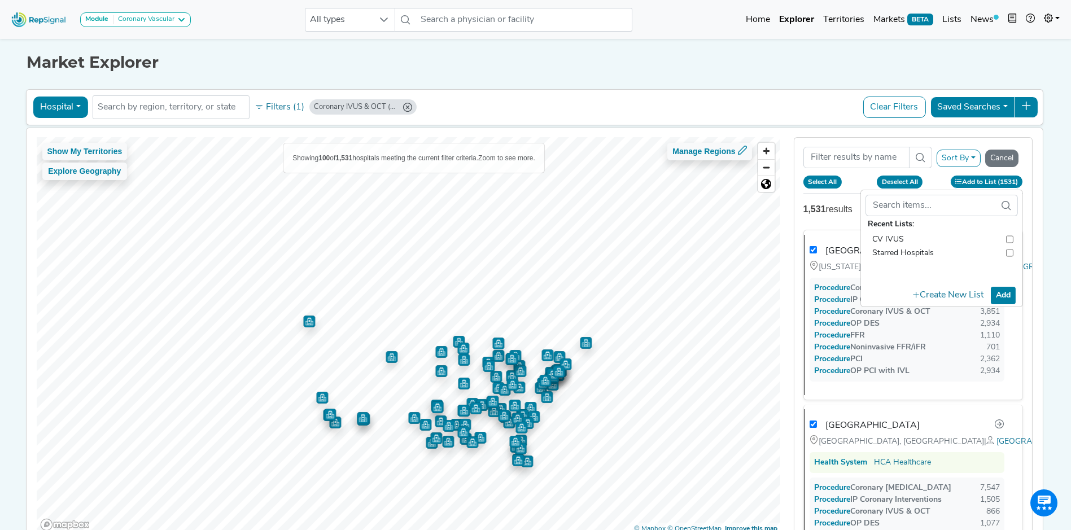
click at [1013, 240] on input "checkbox" at bounding box center [1009, 240] width 7 height 14
click at [1011, 292] on button "Add" at bounding box center [1003, 295] width 25 height 17
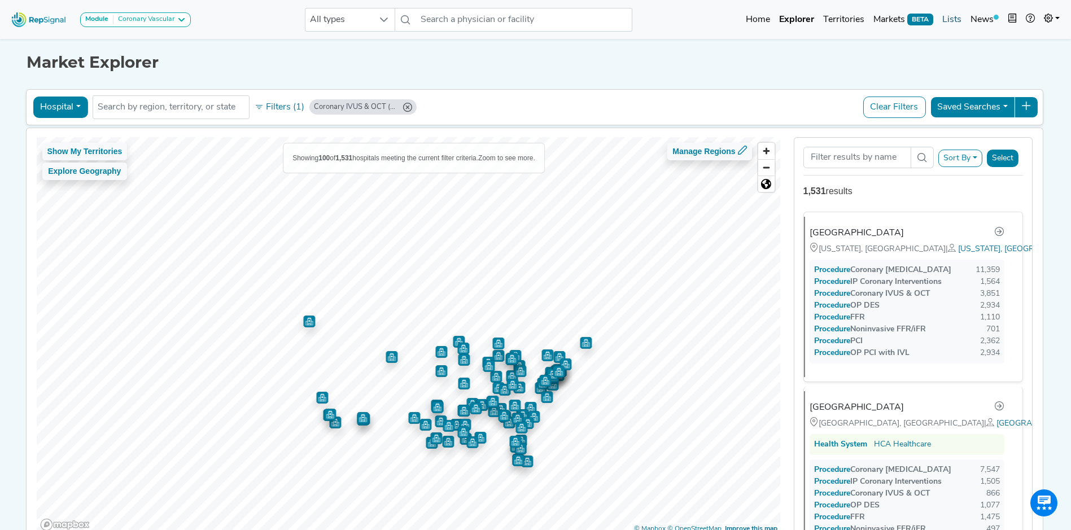
click at [953, 19] on link "Lists" at bounding box center [952, 19] width 28 height 23
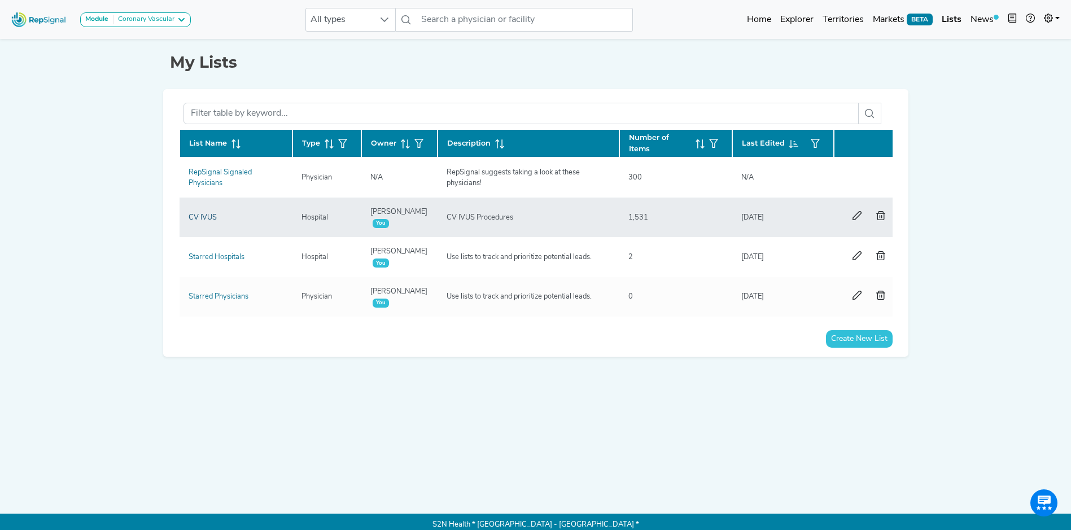
click at [205, 214] on link "CV IVUS" at bounding box center [203, 217] width 28 height 7
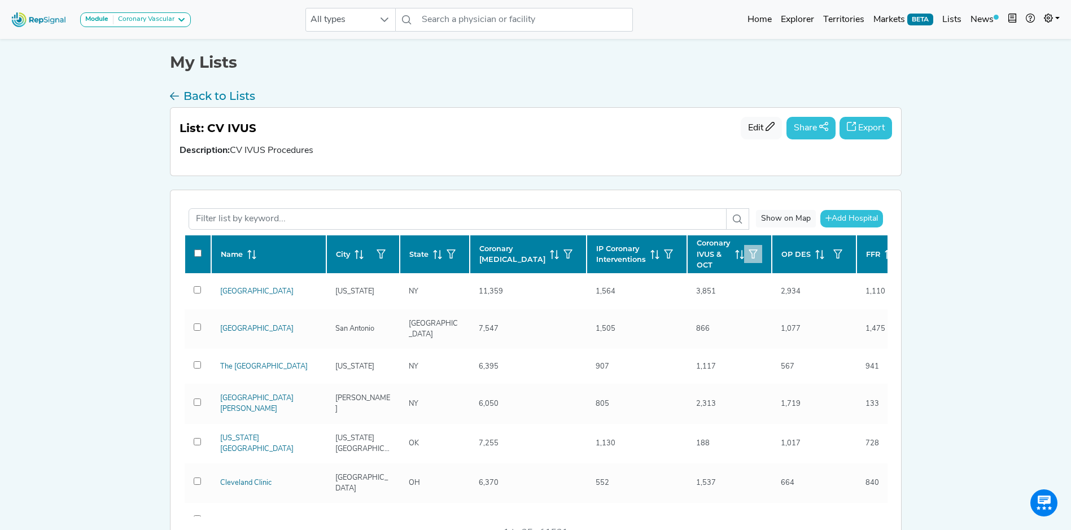
click at [748, 251] on icon "button" at bounding box center [752, 253] width 9 height 9
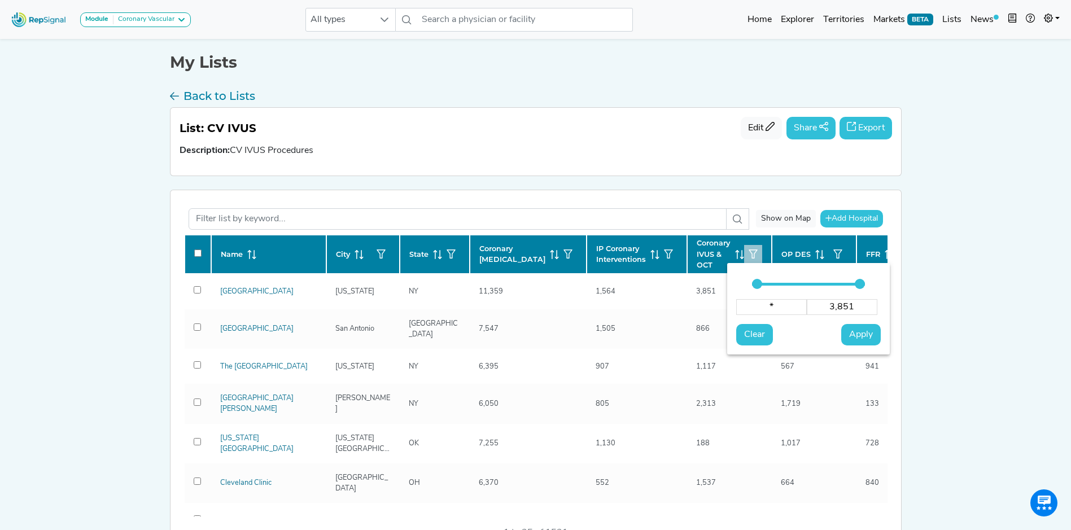
click at [969, 286] on div "Module Coronary Vascular Cardiac Rhythm Management & Electrophysiology Coronary…" at bounding box center [535, 366] width 1071 height 733
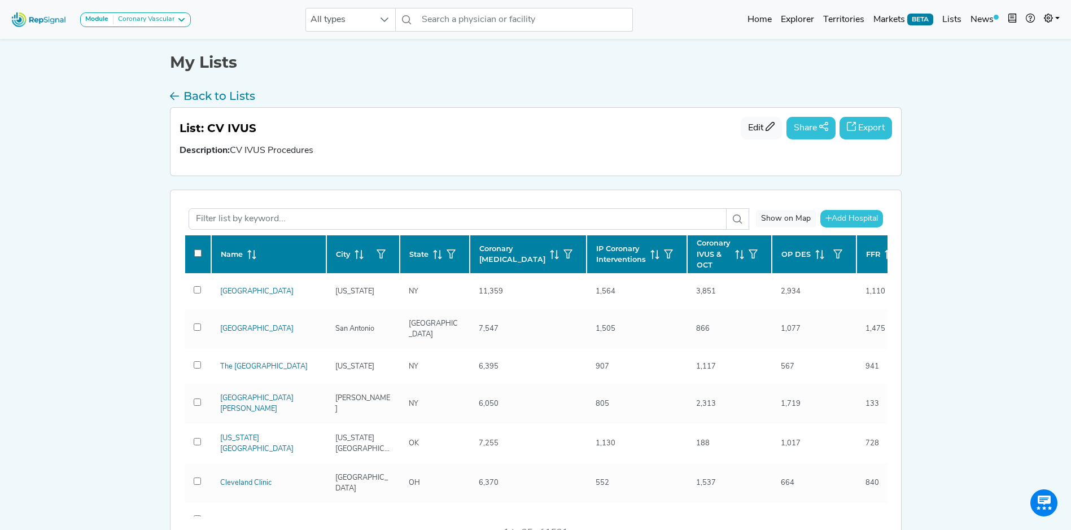
click at [861, 125] on button "Export" at bounding box center [865, 128] width 52 height 23
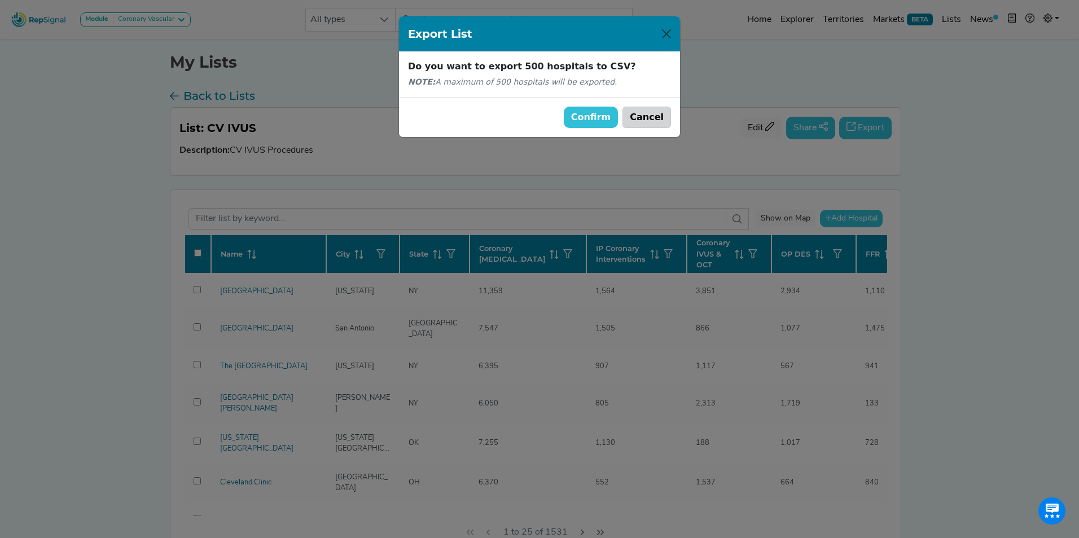
click at [658, 116] on button "Cancel" at bounding box center [647, 117] width 49 height 21
